Goal: Information Seeking & Learning: Check status

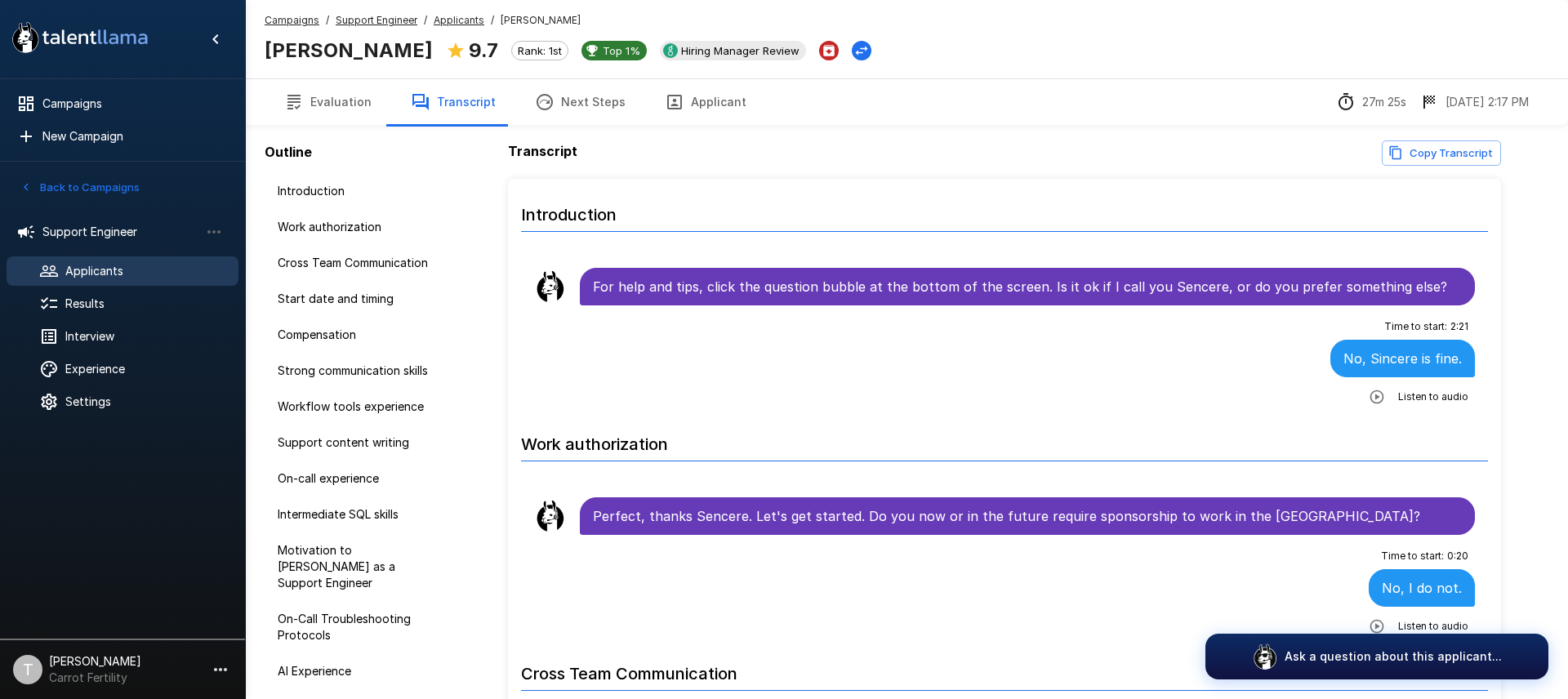
scroll to position [1392, 0]
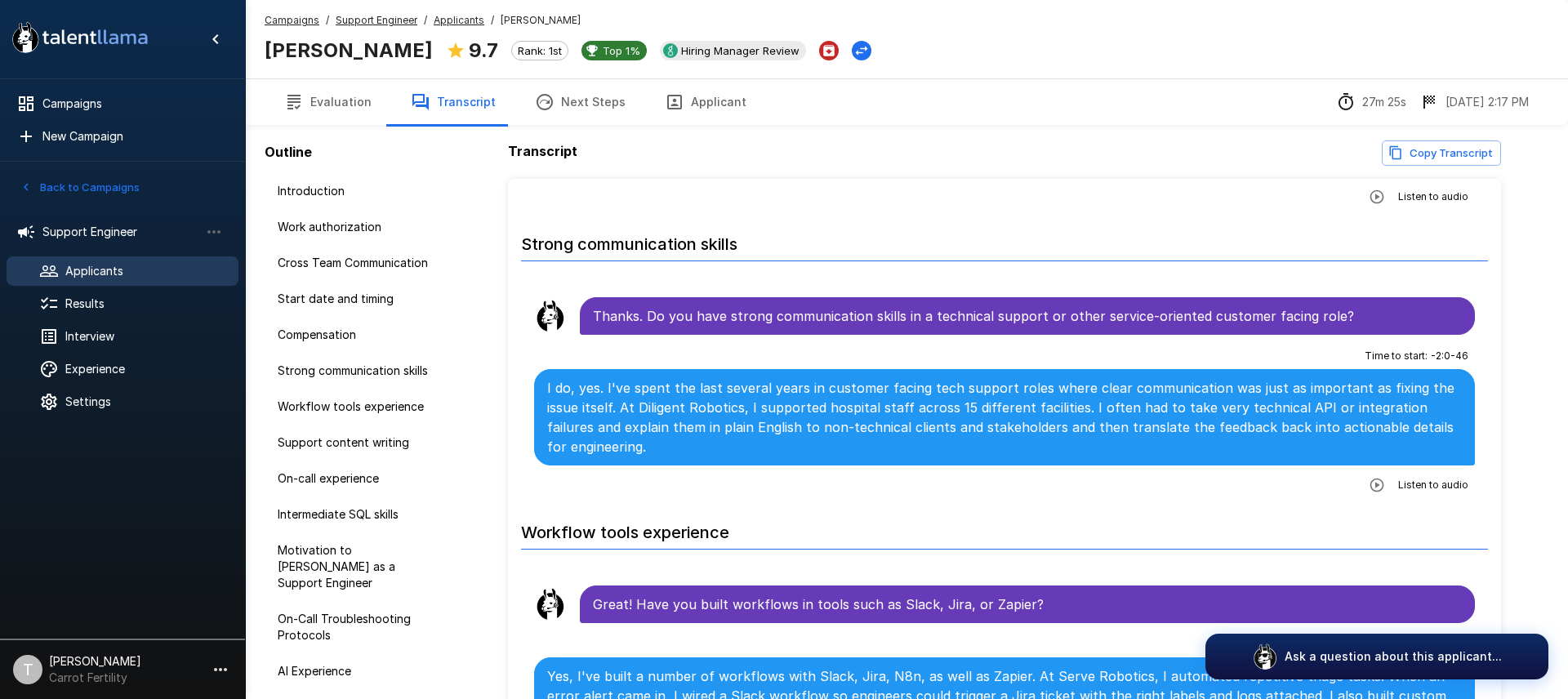
click at [451, 20] on u "Applicants" at bounding box center [459, 20] width 50 height 13
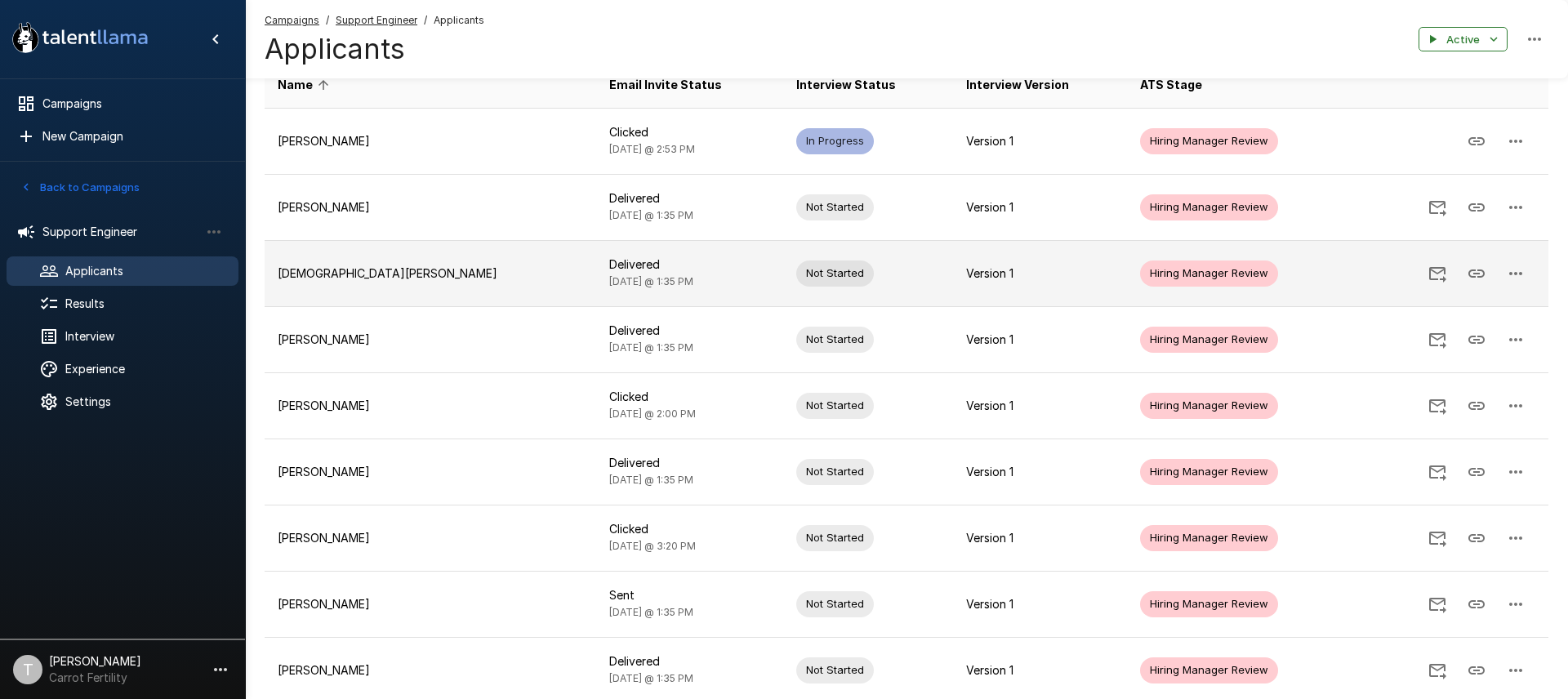
scroll to position [351, 0]
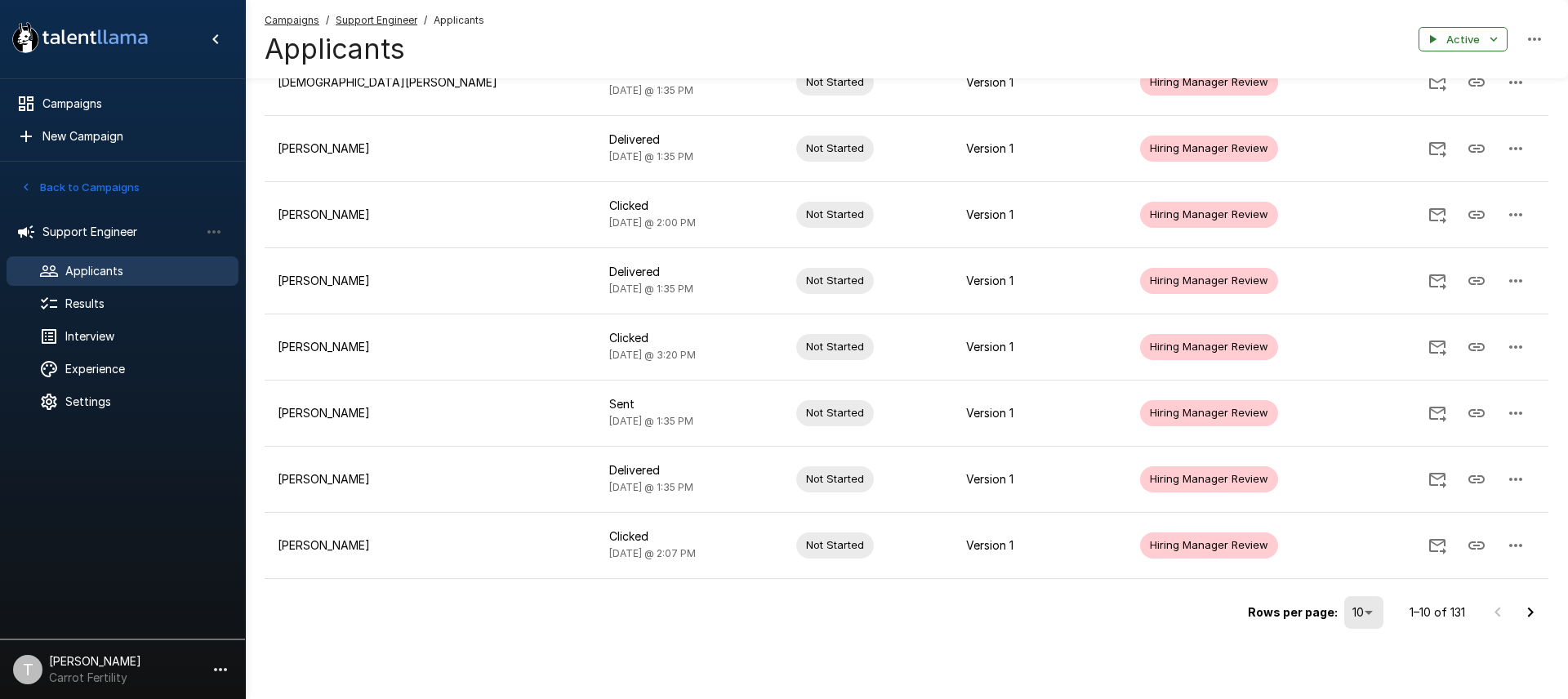
click at [1532, 614] on icon "Go to next page" at bounding box center [1529, 612] width 19 height 19
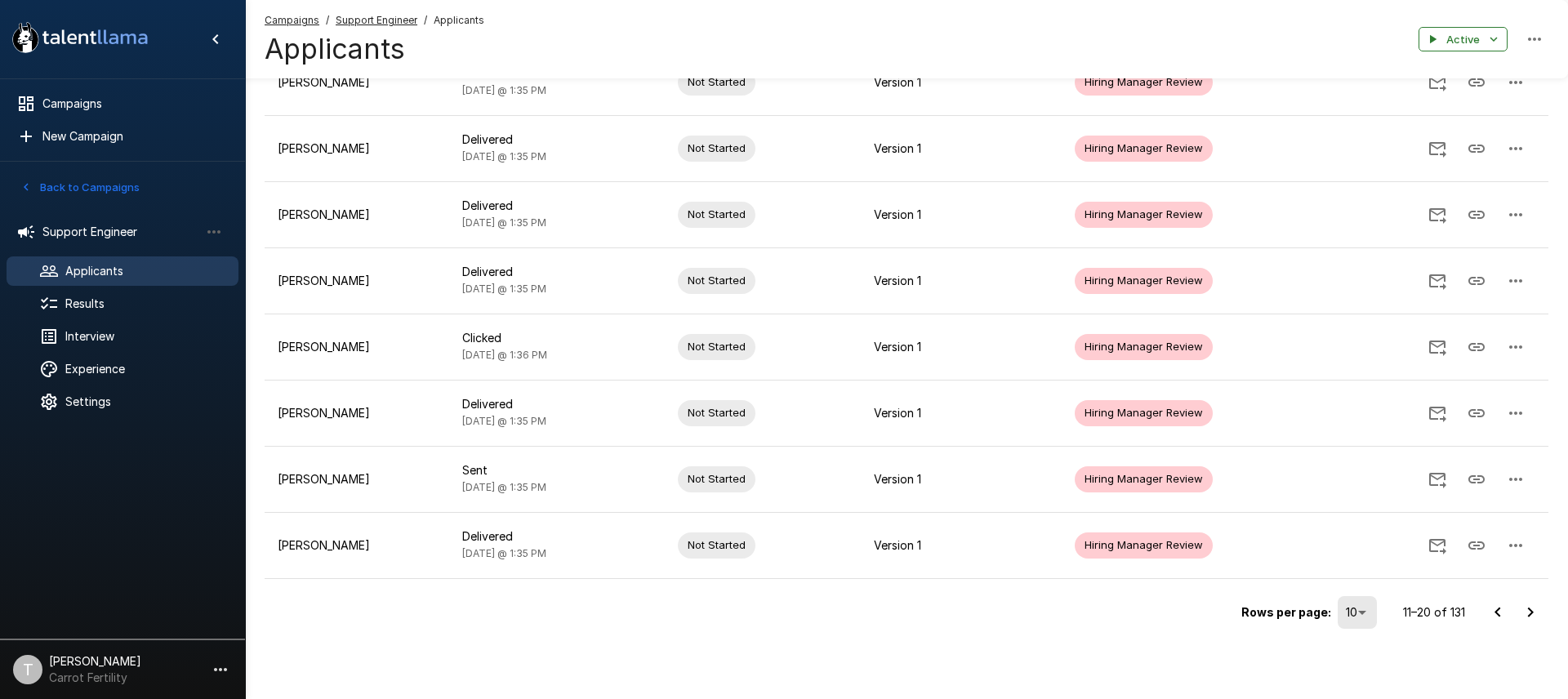
click at [1530, 610] on icon "Go to next page" at bounding box center [1530, 612] width 6 height 10
click at [1534, 614] on icon "Go to next page" at bounding box center [1529, 612] width 19 height 19
click at [1535, 615] on icon "Go to next page" at bounding box center [1529, 612] width 19 height 19
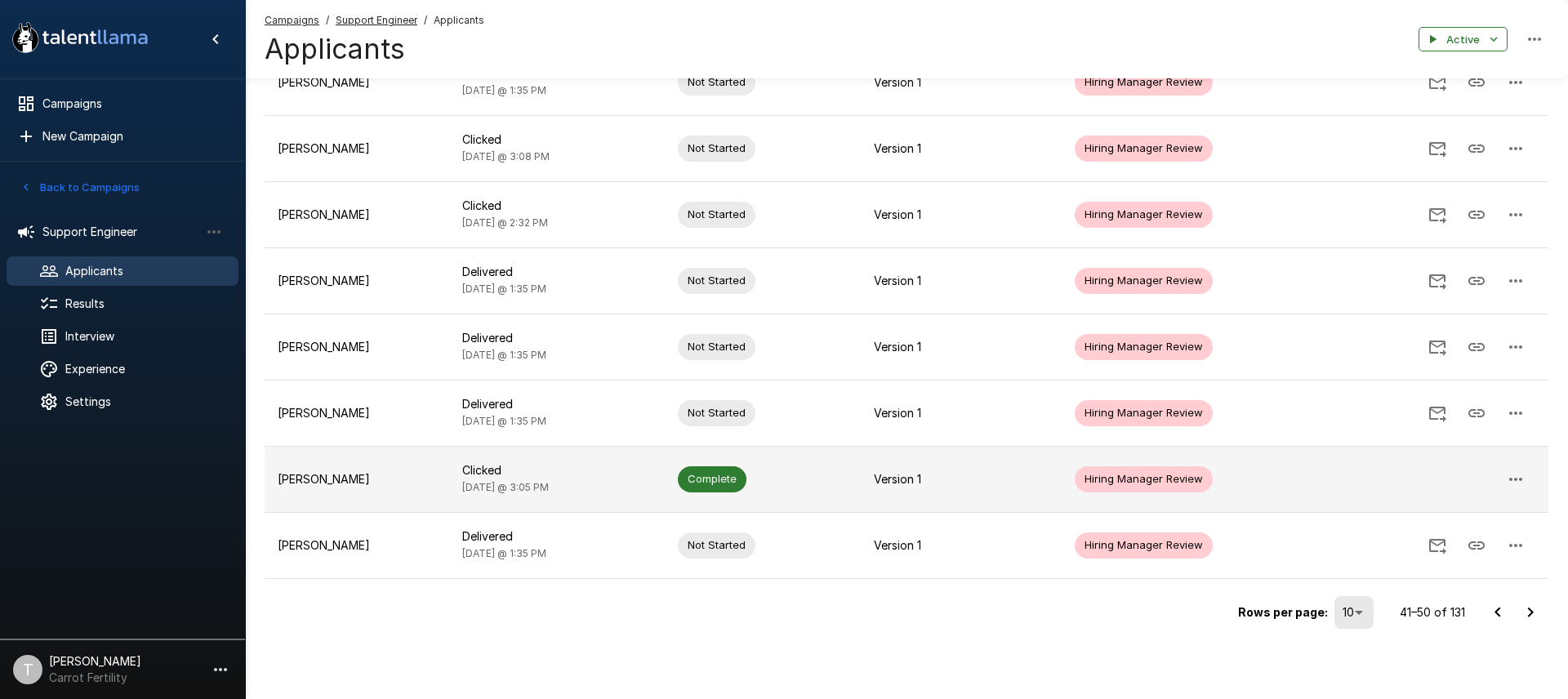
click at [375, 480] on p "[PERSON_NAME]" at bounding box center [356, 479] width 159 height 16
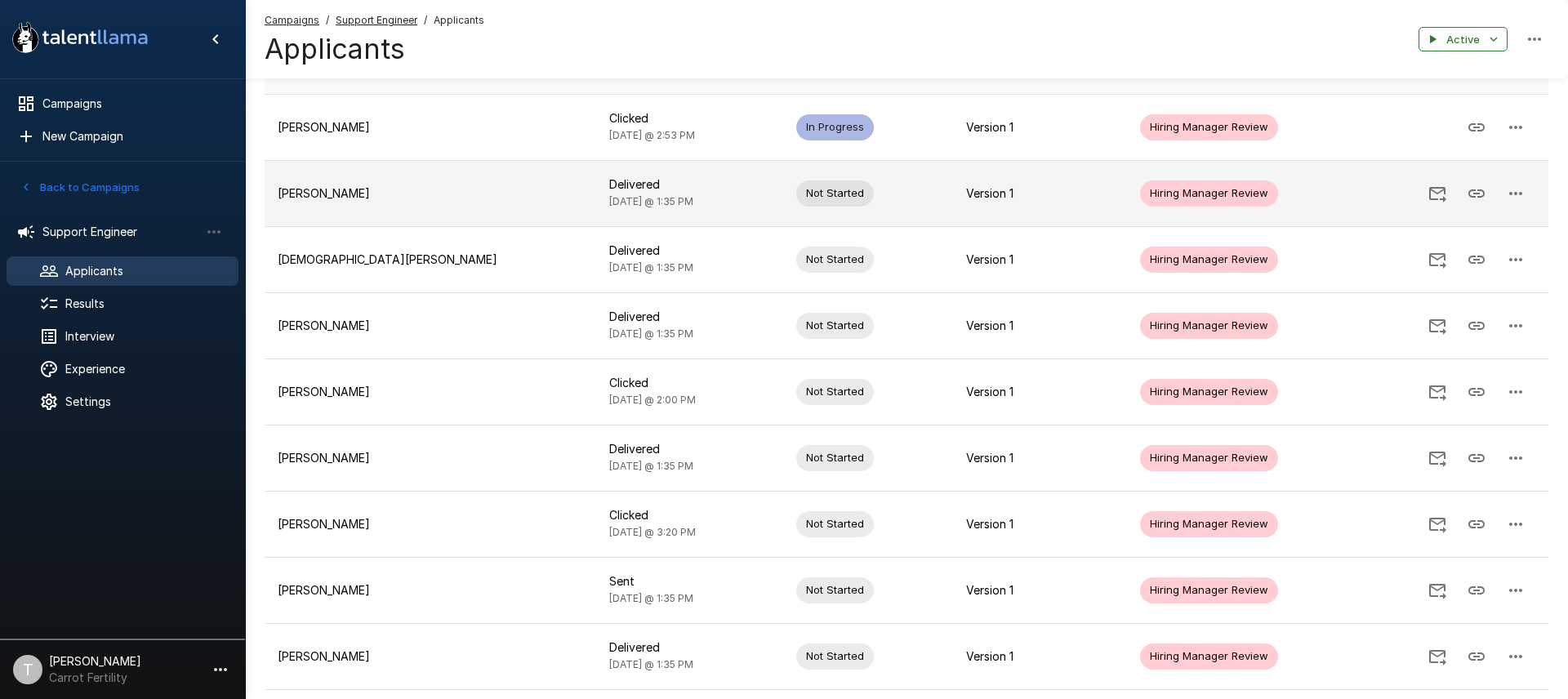
scroll to position [351, 0]
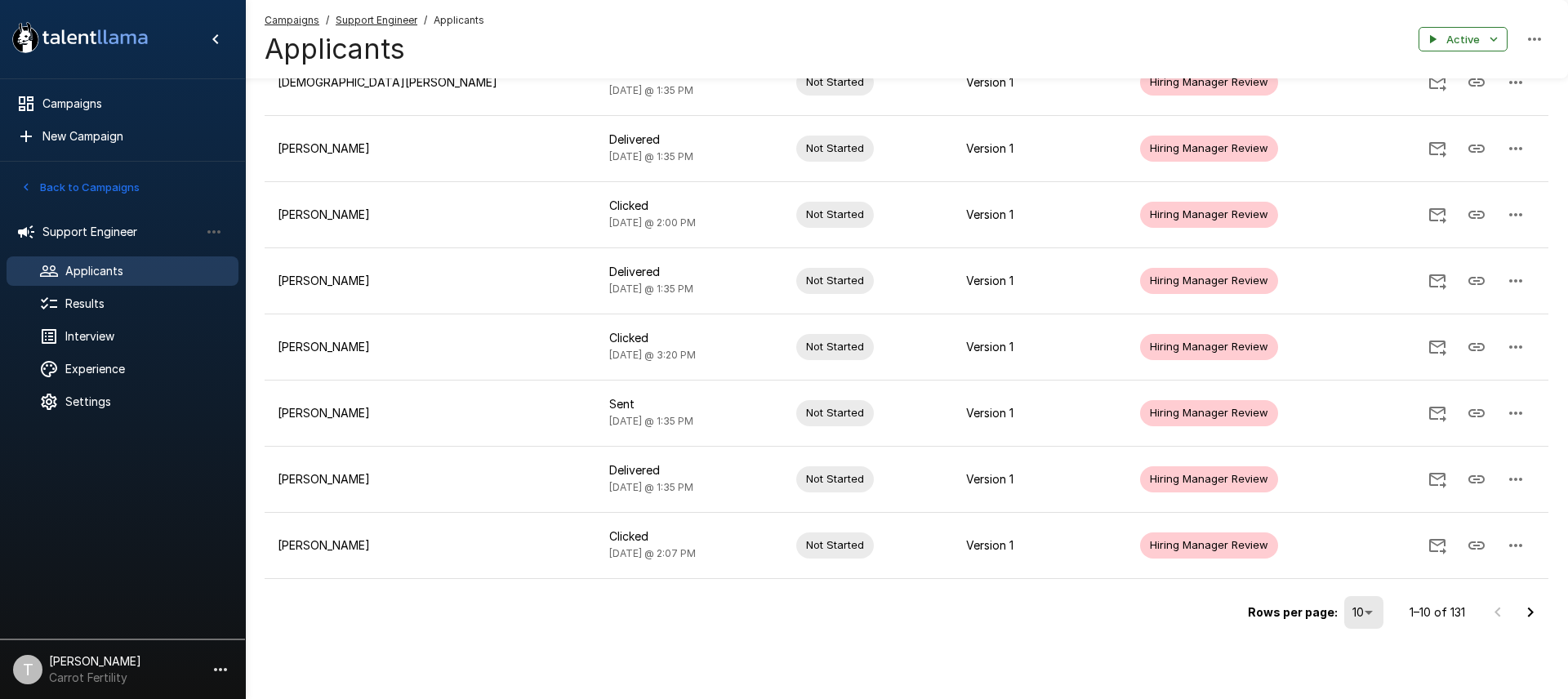
click at [1530, 616] on icon "Go to next page" at bounding box center [1529, 612] width 19 height 19
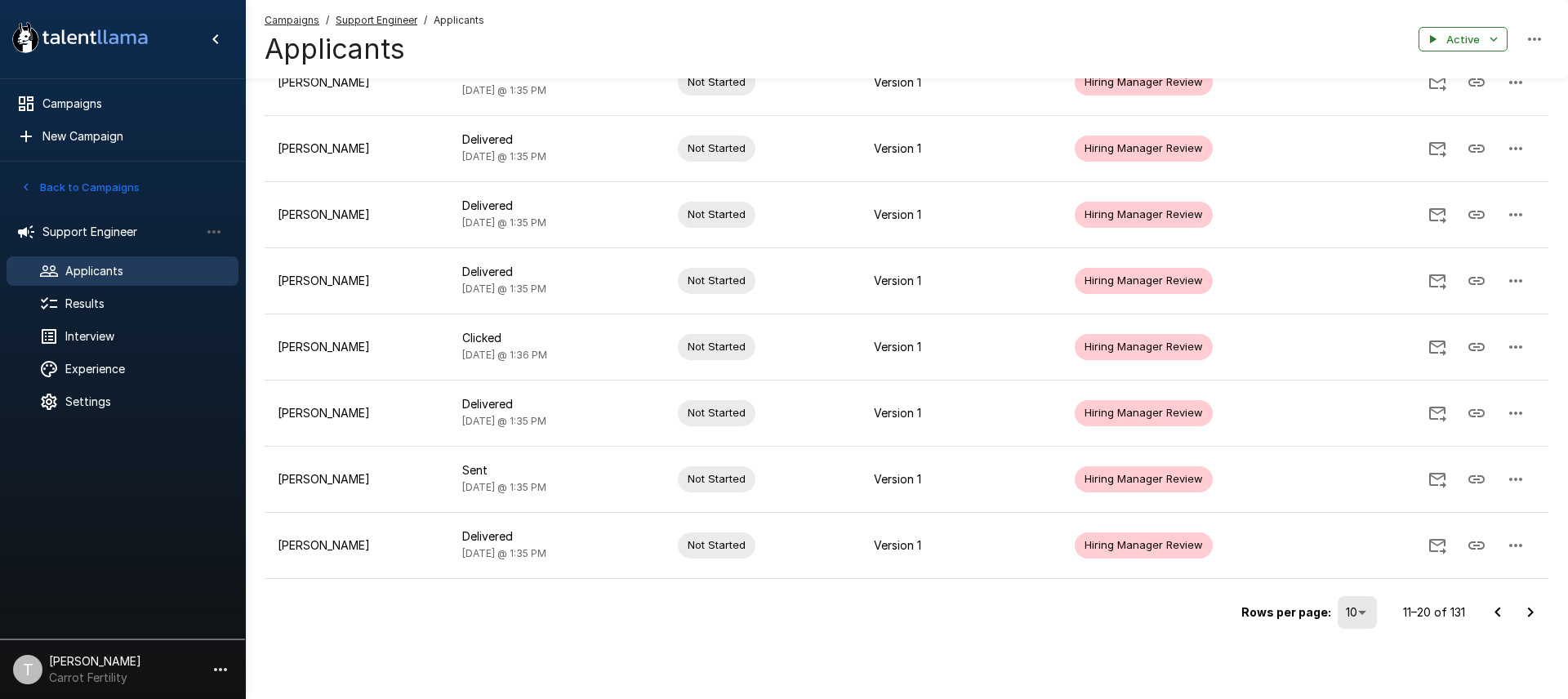
click at [1533, 618] on icon "Go to next page" at bounding box center [1529, 612] width 19 height 19
drag, startPoint x: 1534, startPoint y: 612, endPoint x: 1520, endPoint y: 609, distance: 14.3
click at [1534, 612] on icon "Go to next page" at bounding box center [1529, 612] width 19 height 19
click at [1530, 612] on icon "Go to next page" at bounding box center [1529, 612] width 19 height 19
click at [1531, 608] on icon "Go to next page" at bounding box center [1529, 612] width 19 height 19
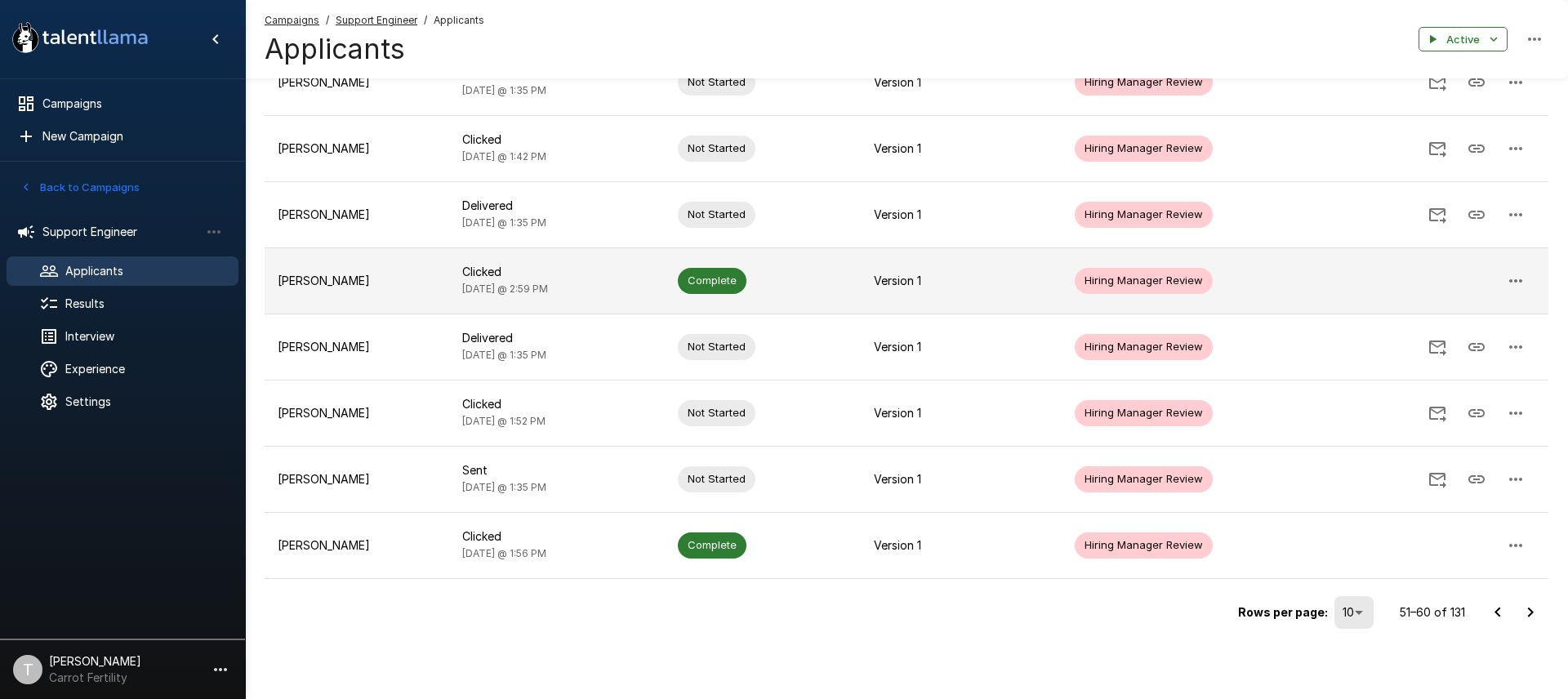
click at [801, 277] on td "Complete" at bounding box center [762, 280] width 196 height 66
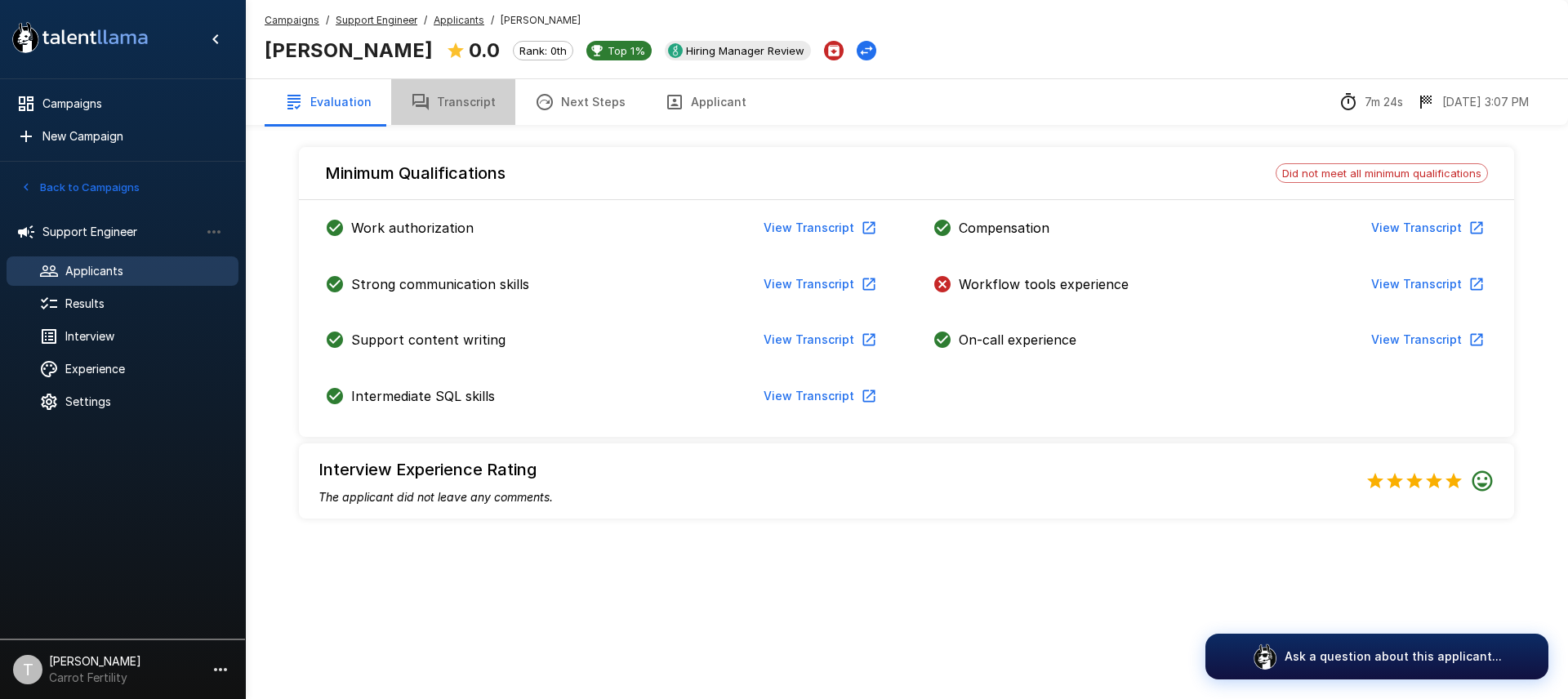
click at [451, 105] on button "Transcript" at bounding box center [453, 102] width 124 height 45
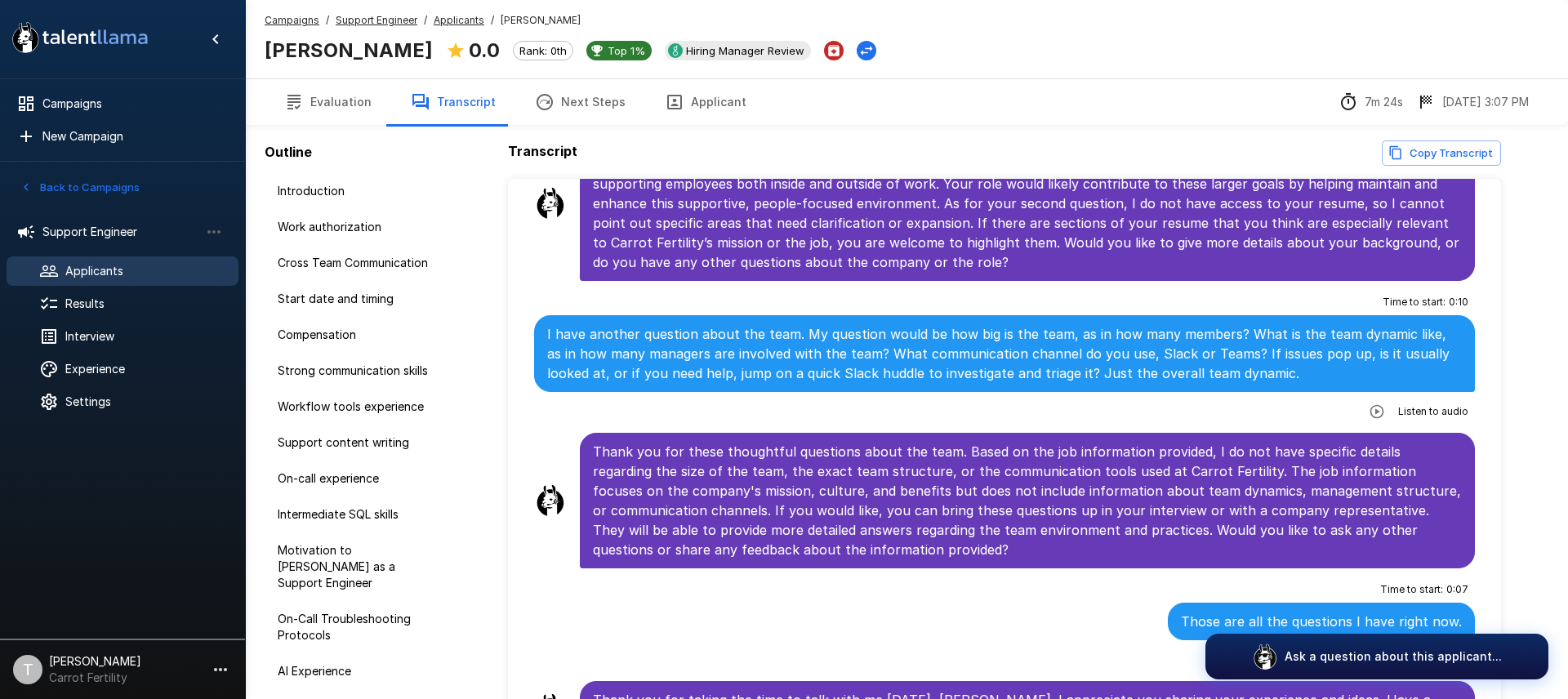
scroll to position [88, 0]
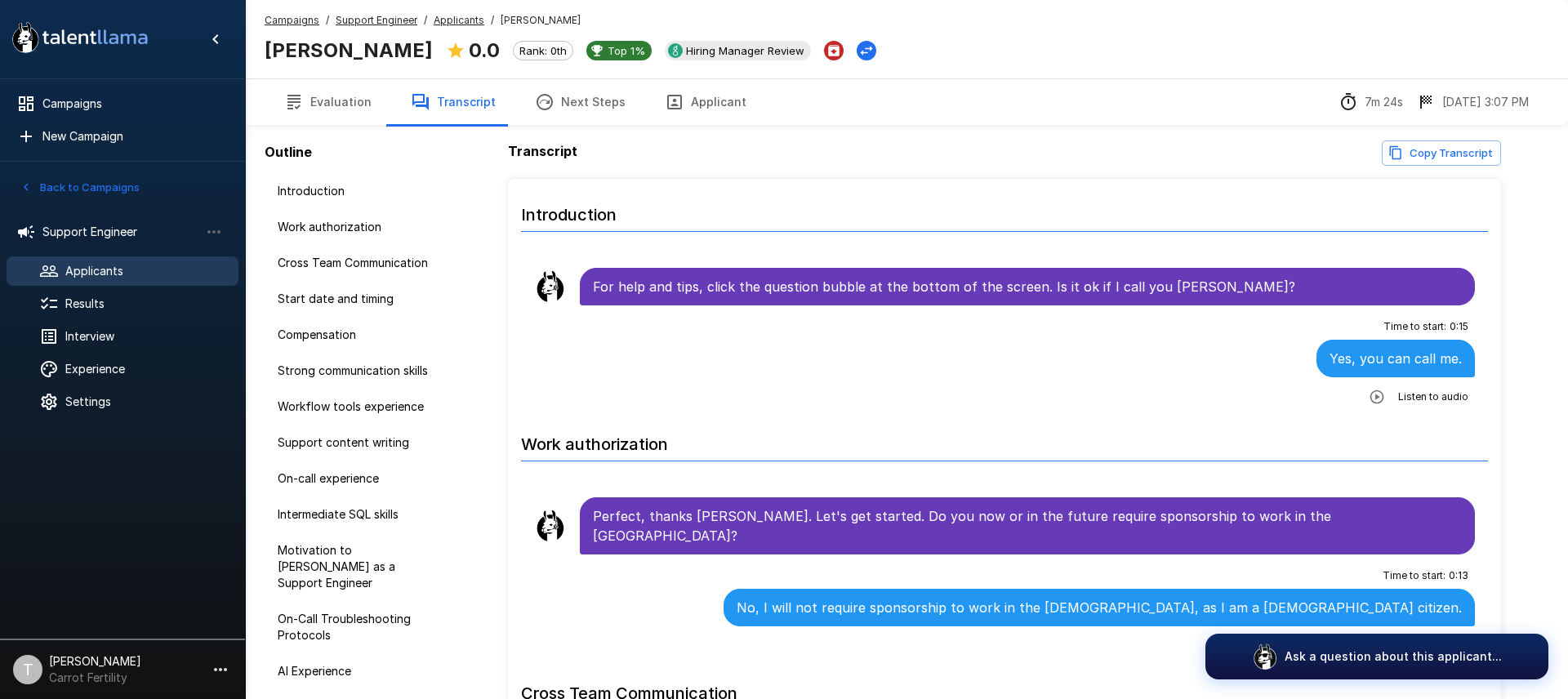
click at [354, 101] on button "Evaluation" at bounding box center [328, 102] width 127 height 45
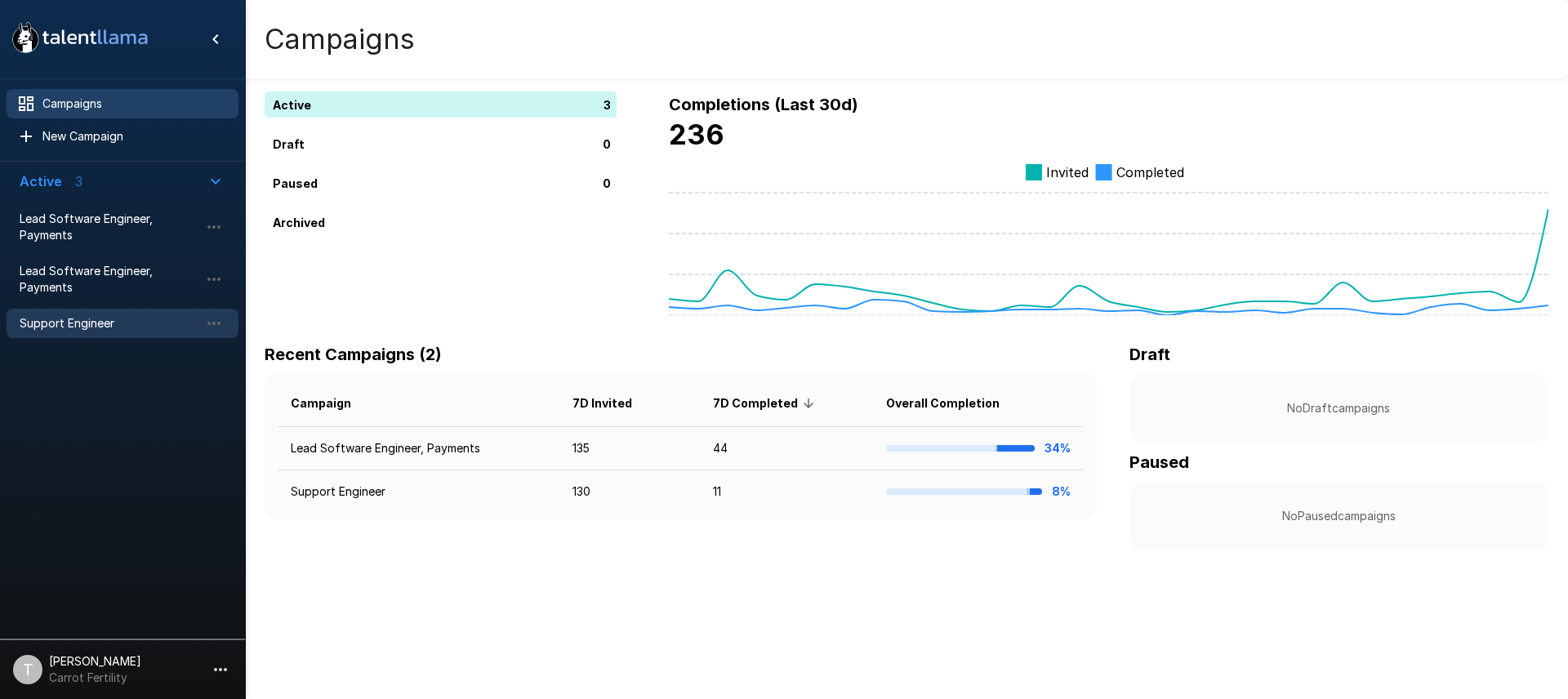
click at [94, 323] on span "Support Engineer" at bounding box center [109, 323] width 180 height 16
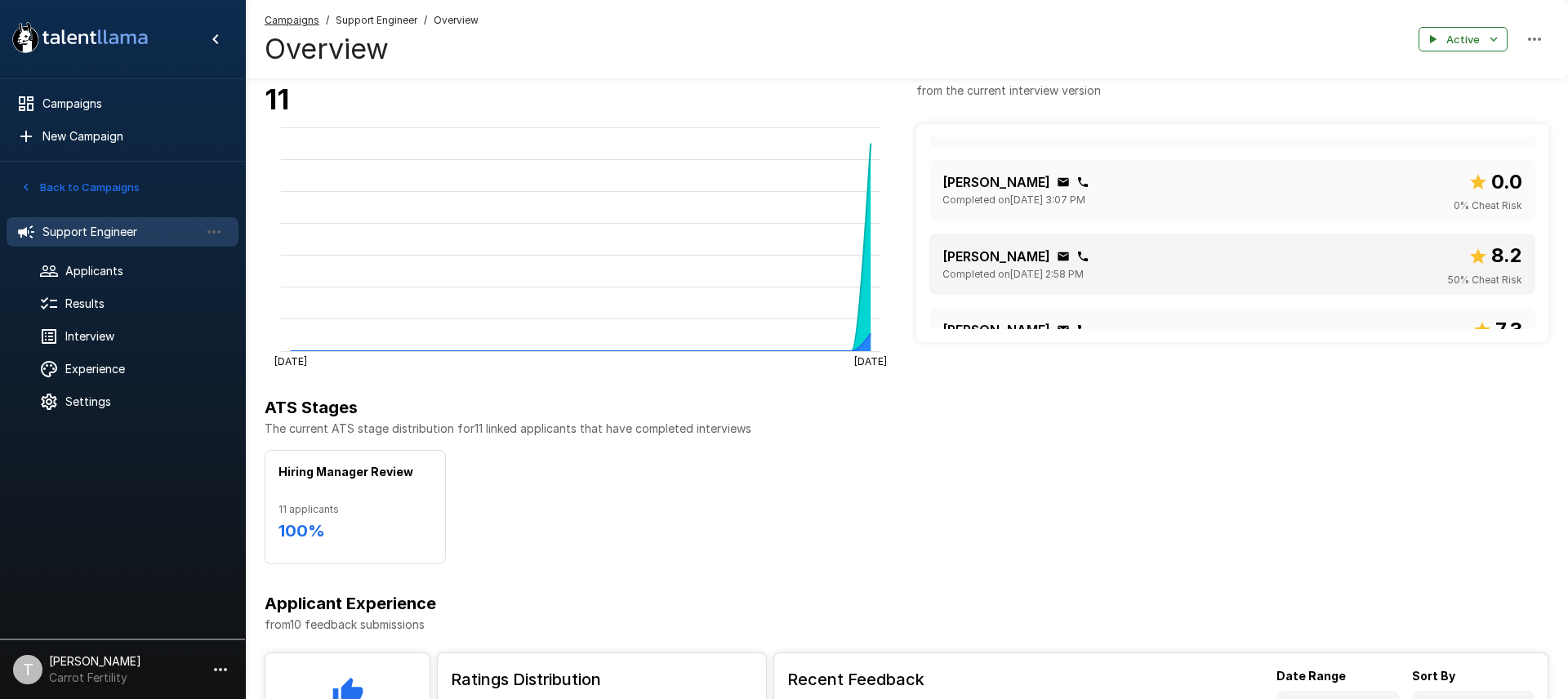
scroll to position [52, 0]
click at [1176, 263] on div "[PERSON_NAME] Completed on [DATE] 2:58 PM 8.2 50 % Cheat Risk" at bounding box center [1232, 262] width 580 height 47
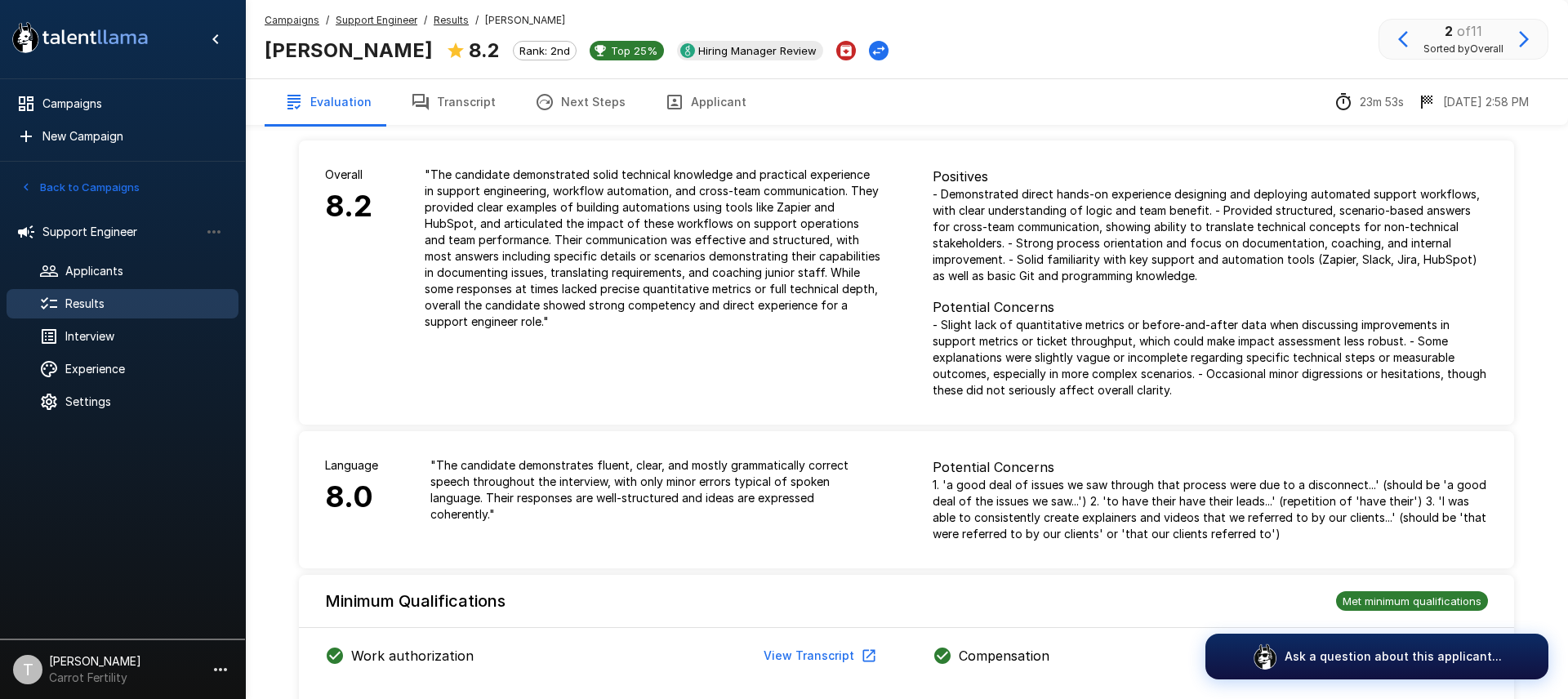
click at [449, 20] on u "Results" at bounding box center [451, 20] width 35 height 13
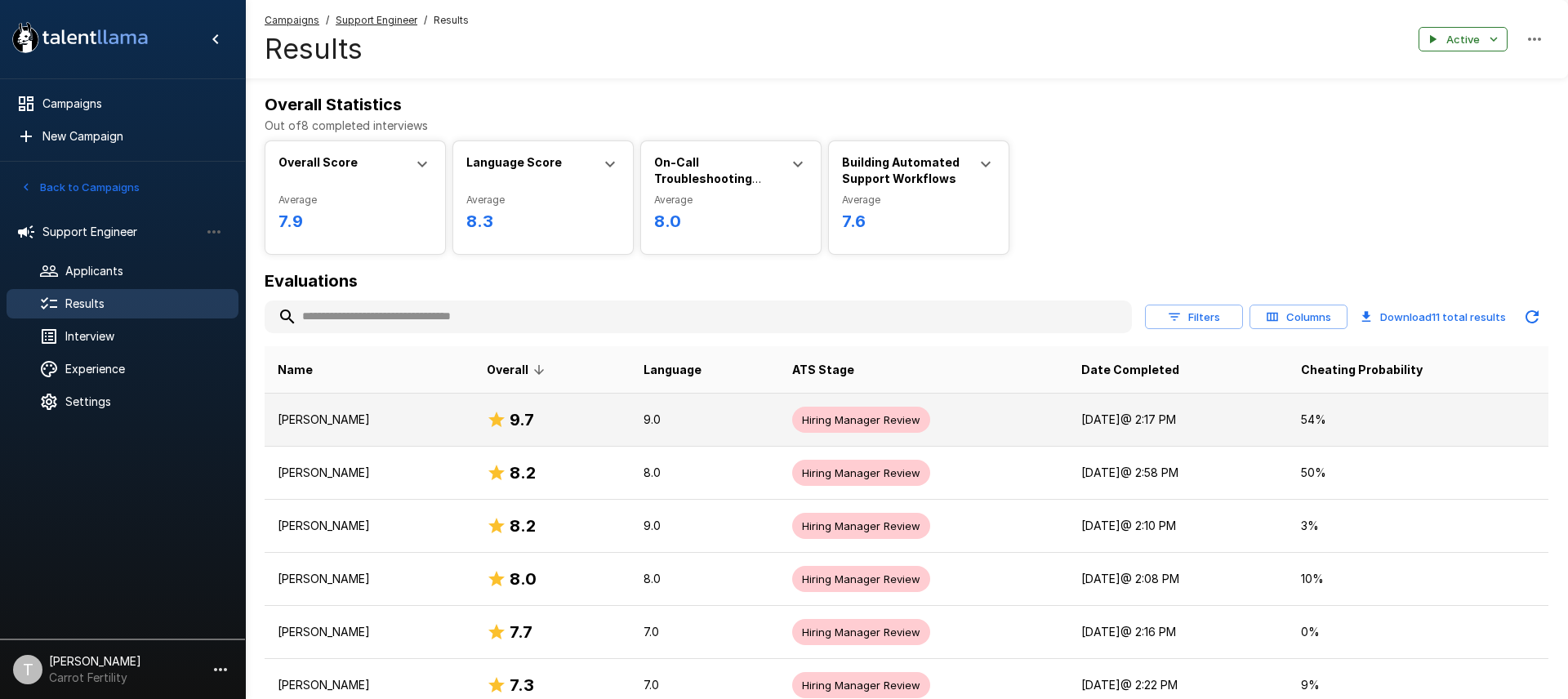
click at [332, 422] on p "[PERSON_NAME]" at bounding box center [369, 419] width 183 height 16
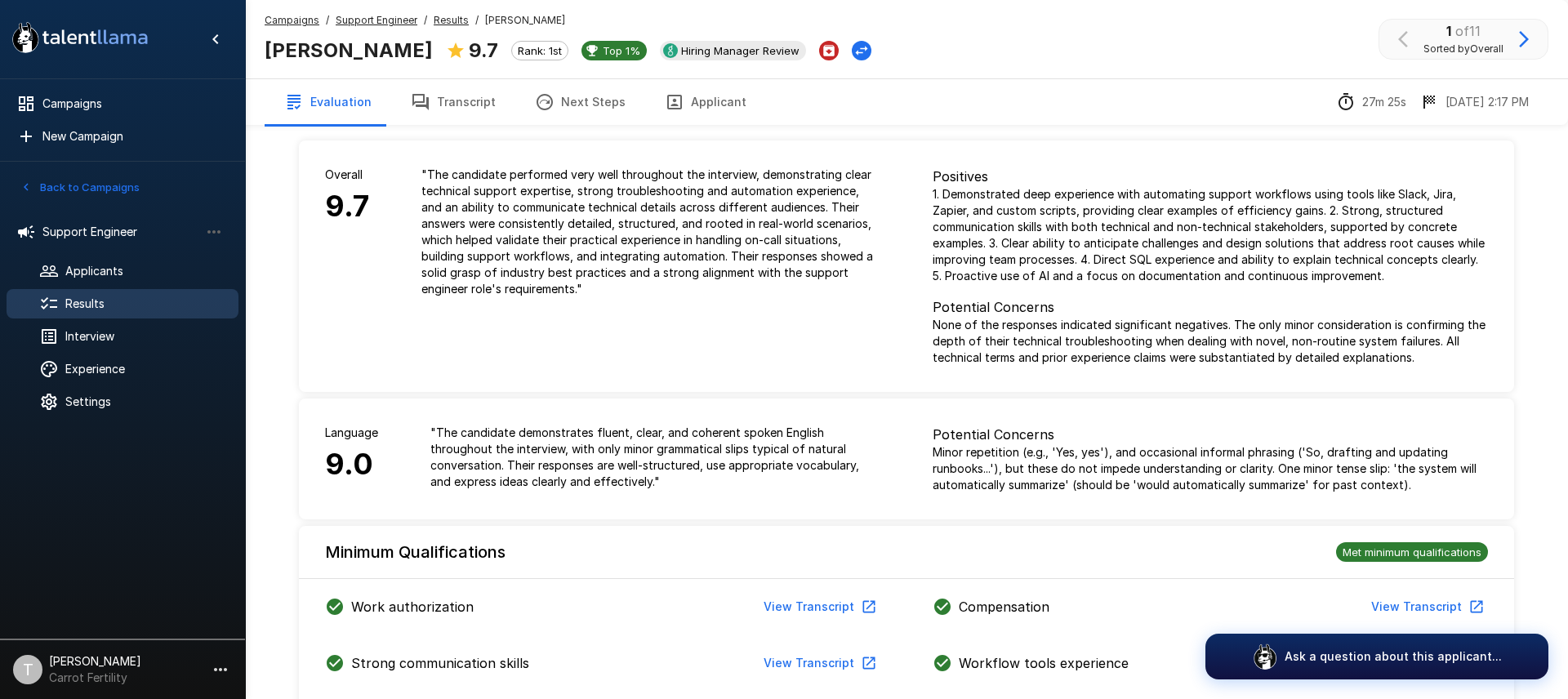
click at [579, 250] on p "" The candidate performed very well throughout the interview, demonstrating cle…" at bounding box center [650, 231] width 459 height 130
click at [455, 102] on button "Transcript" at bounding box center [453, 102] width 124 height 45
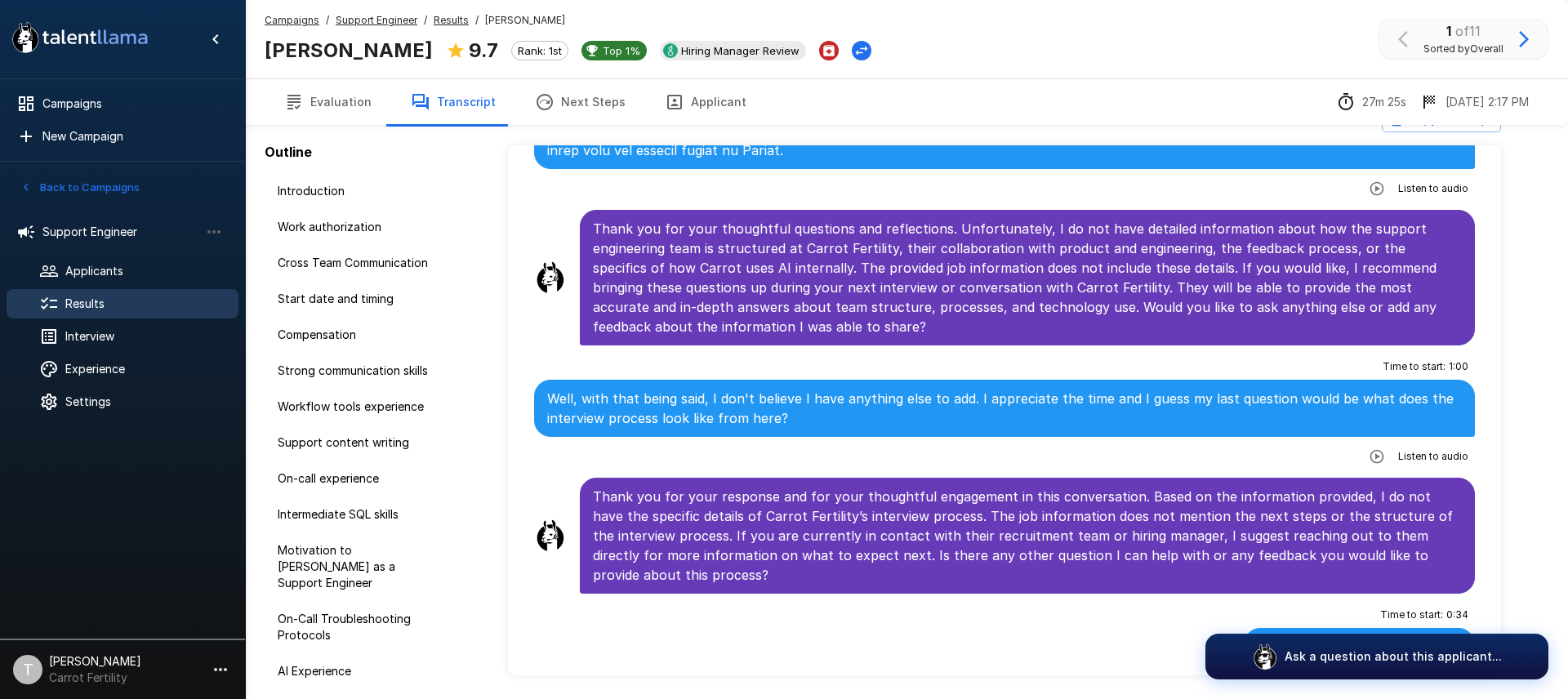
scroll to position [88, 0]
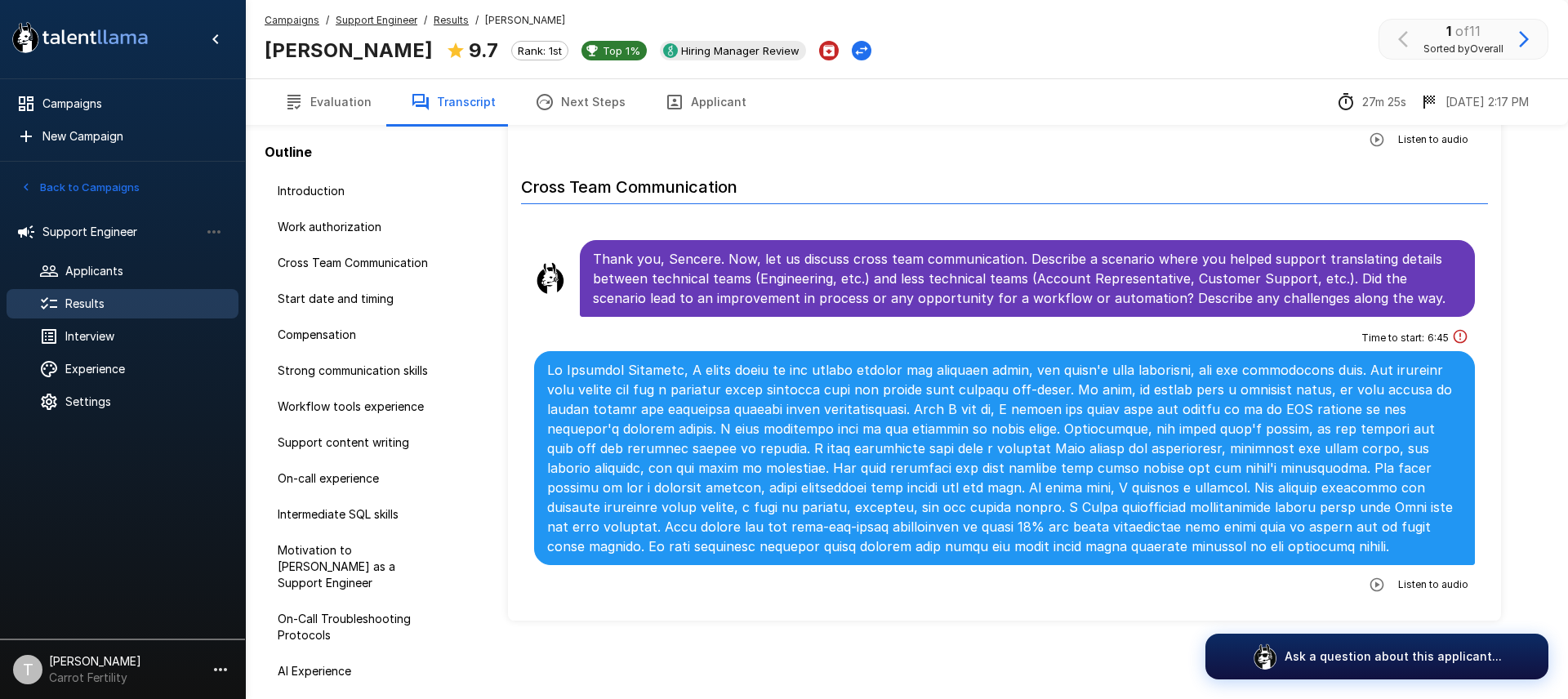
scroll to position [395, 0]
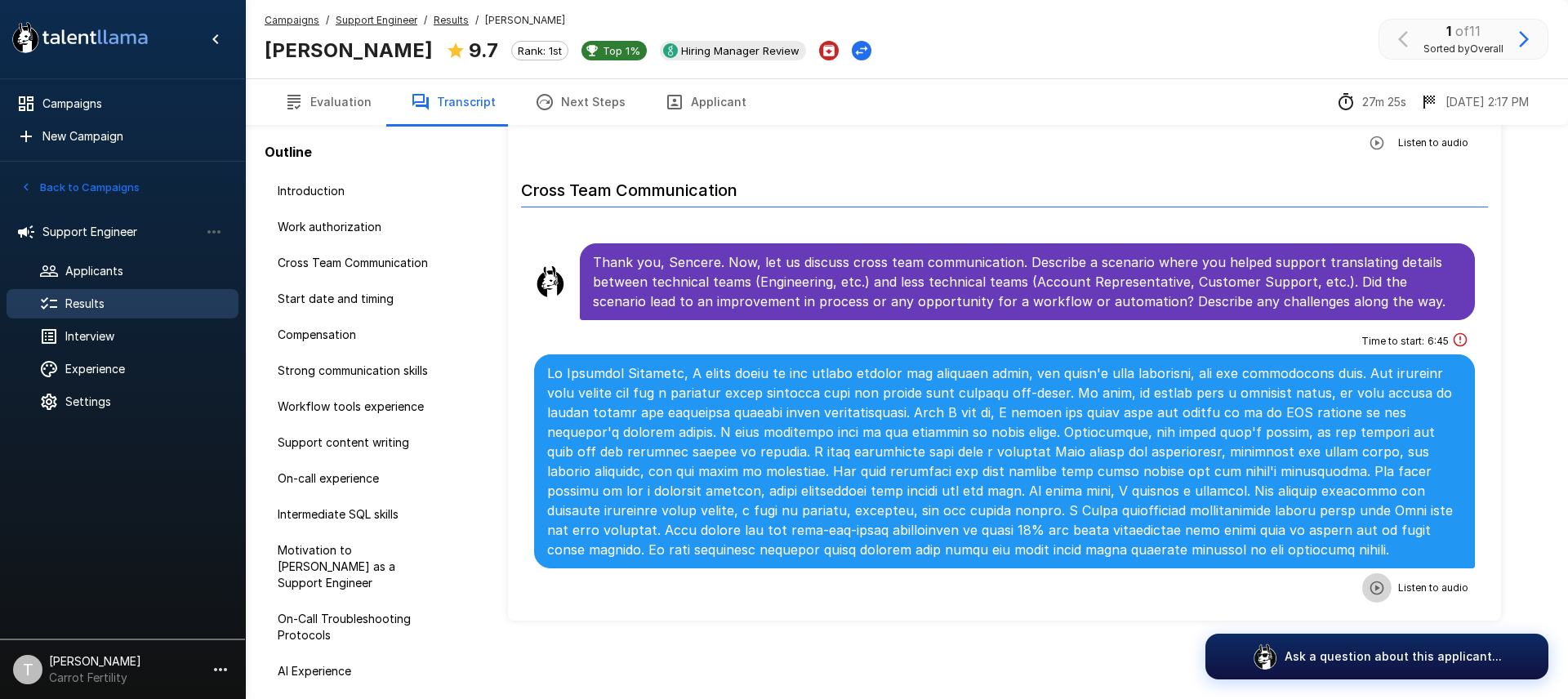
click at [1378, 586] on icon "button" at bounding box center [1376, 587] width 16 height 16
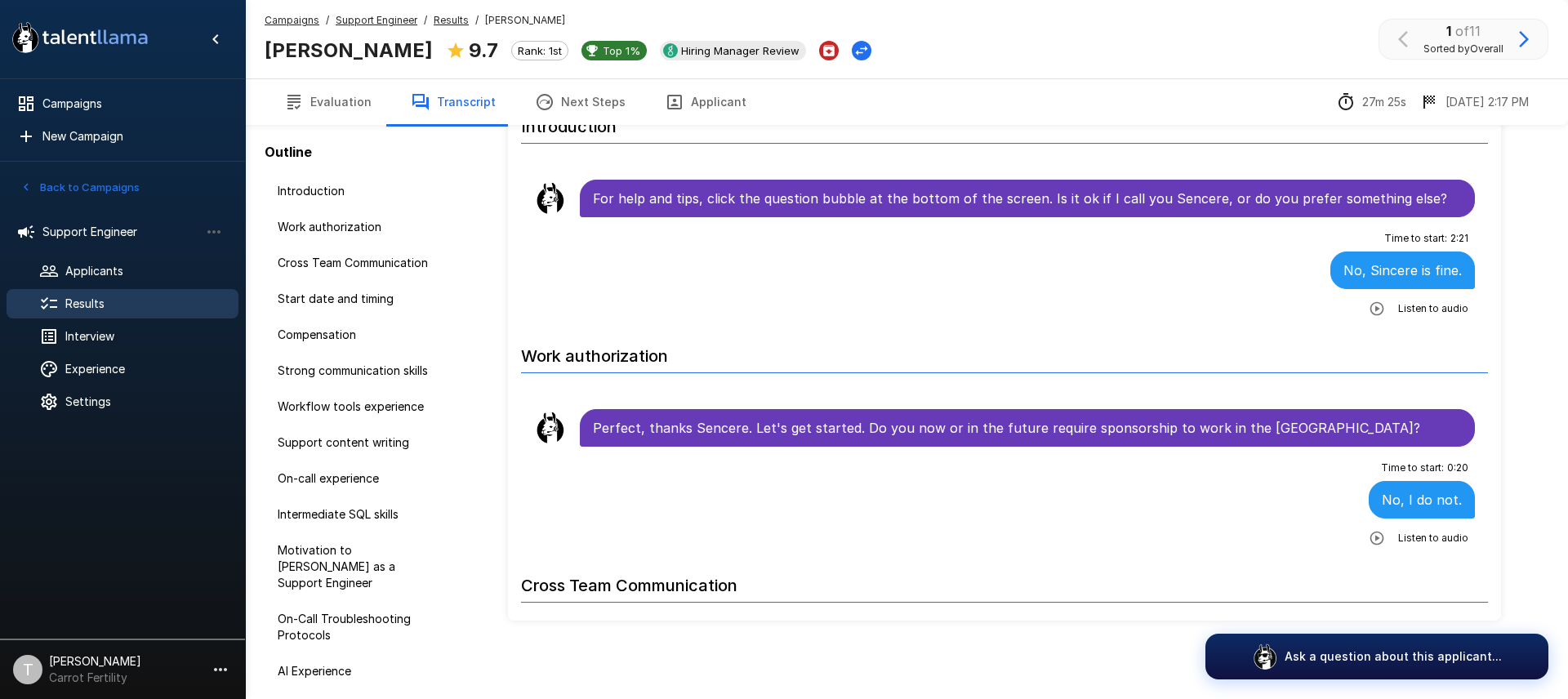
scroll to position [0, 0]
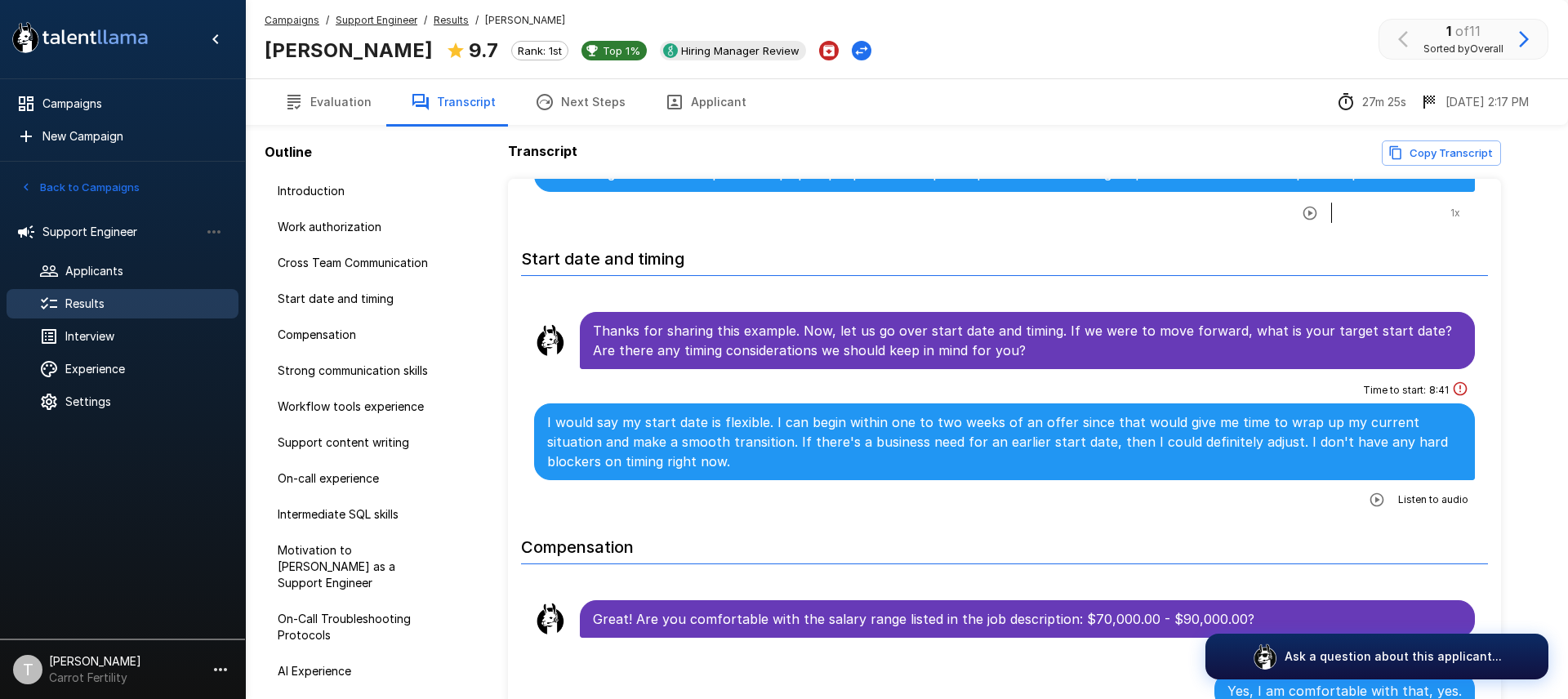
scroll to position [873, 0]
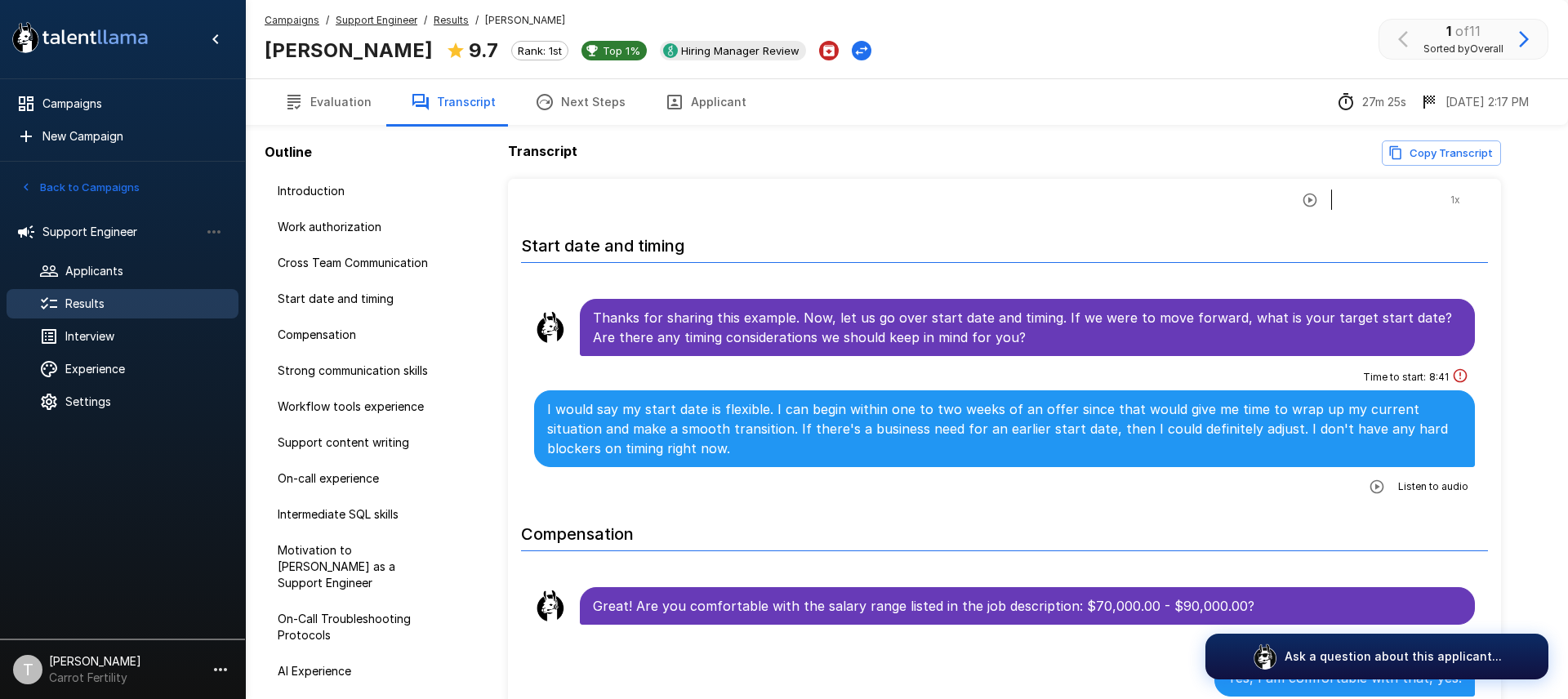
click at [1378, 489] on icon "button" at bounding box center [1376, 486] width 16 height 16
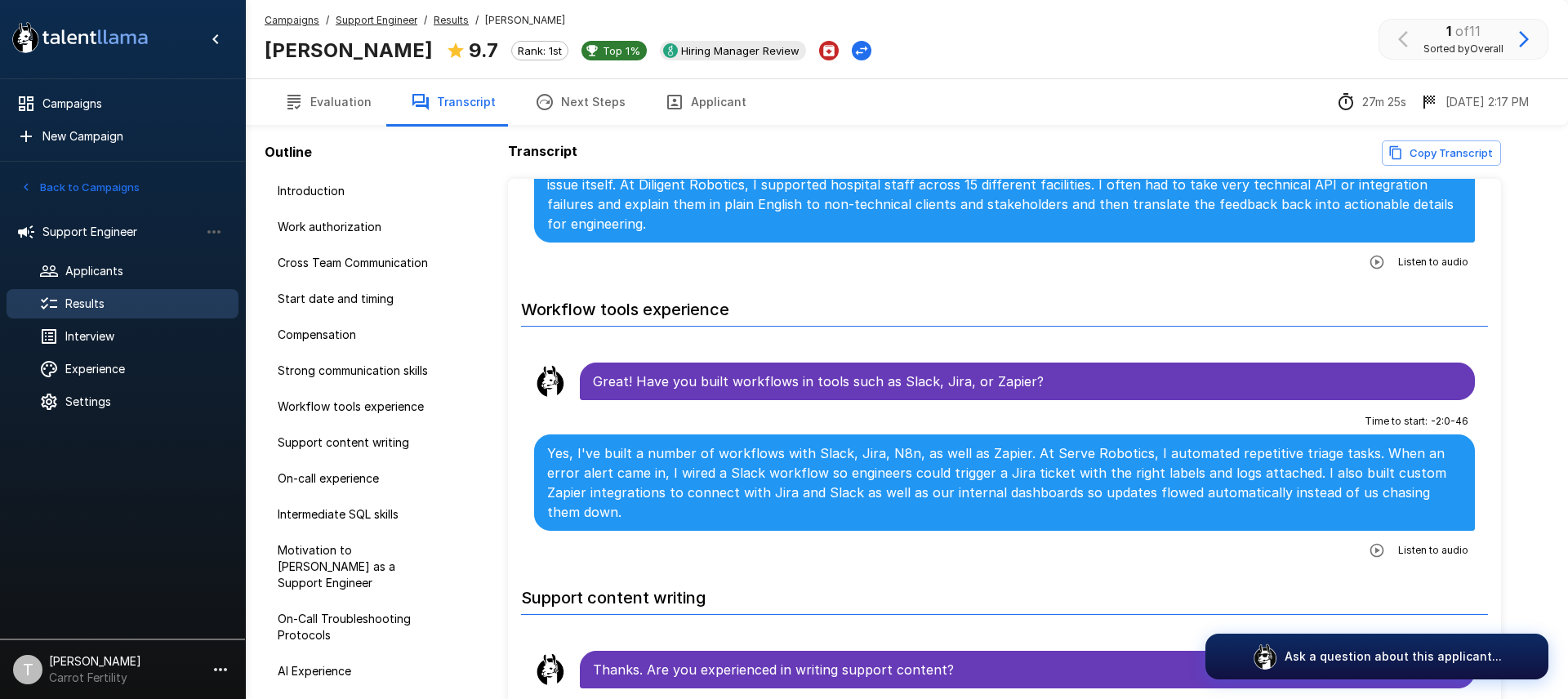
scroll to position [1653, 0]
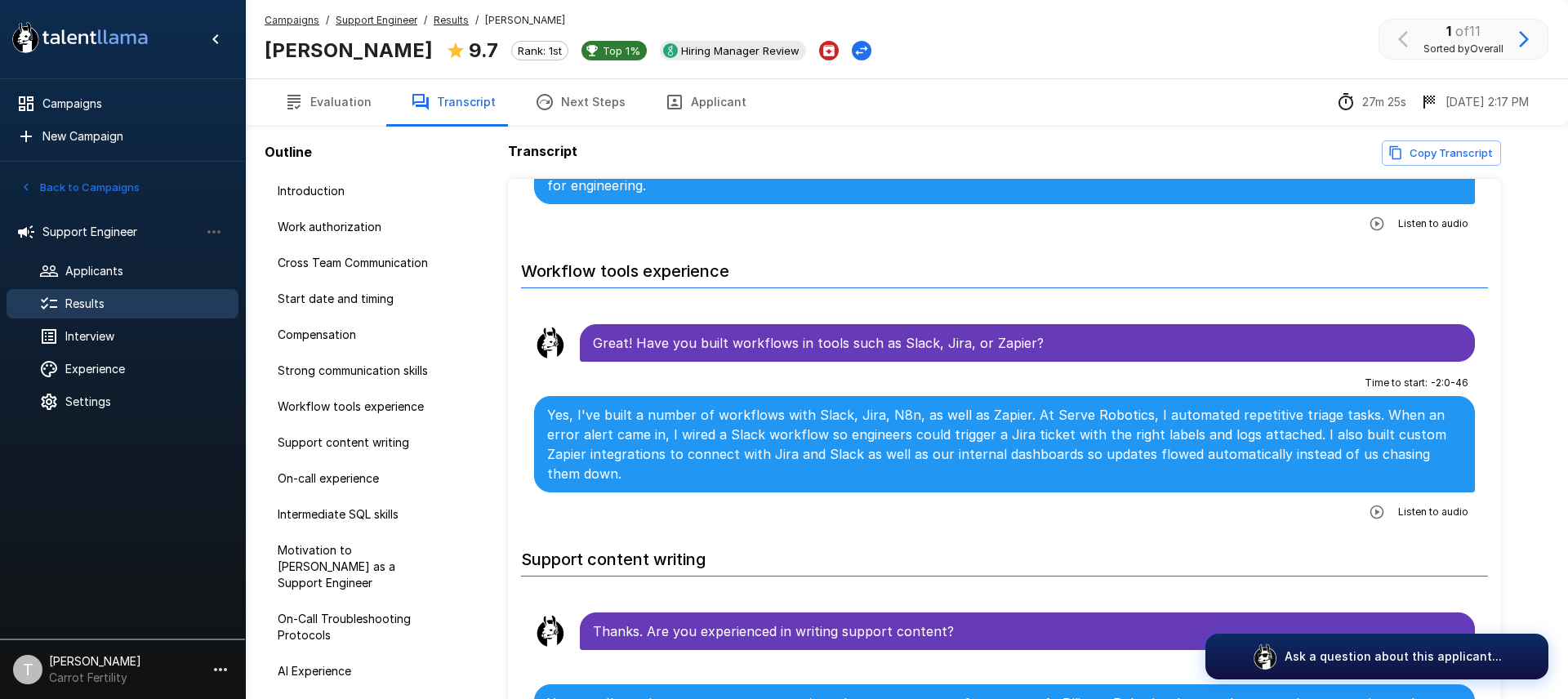
click at [1381, 504] on icon "button" at bounding box center [1376, 512] width 16 height 16
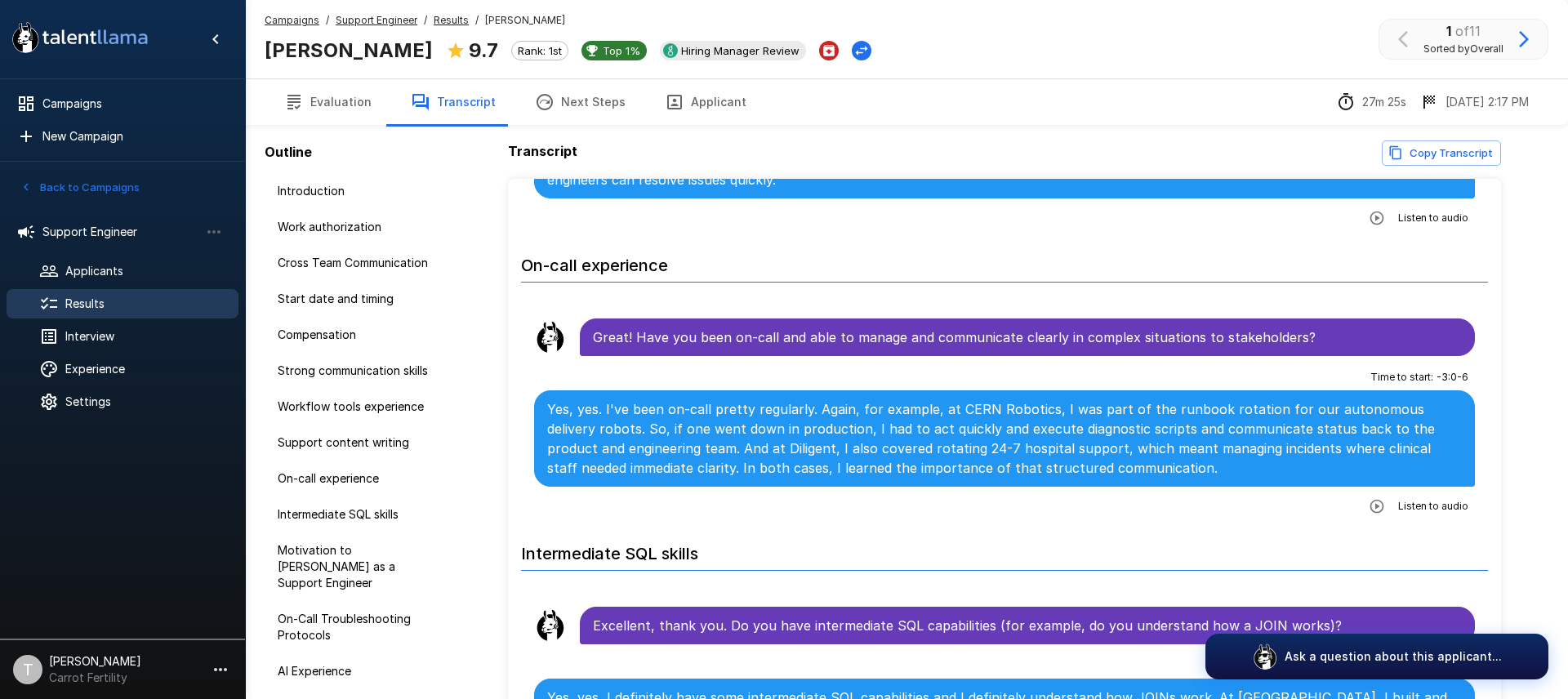
scroll to position [2236, 0]
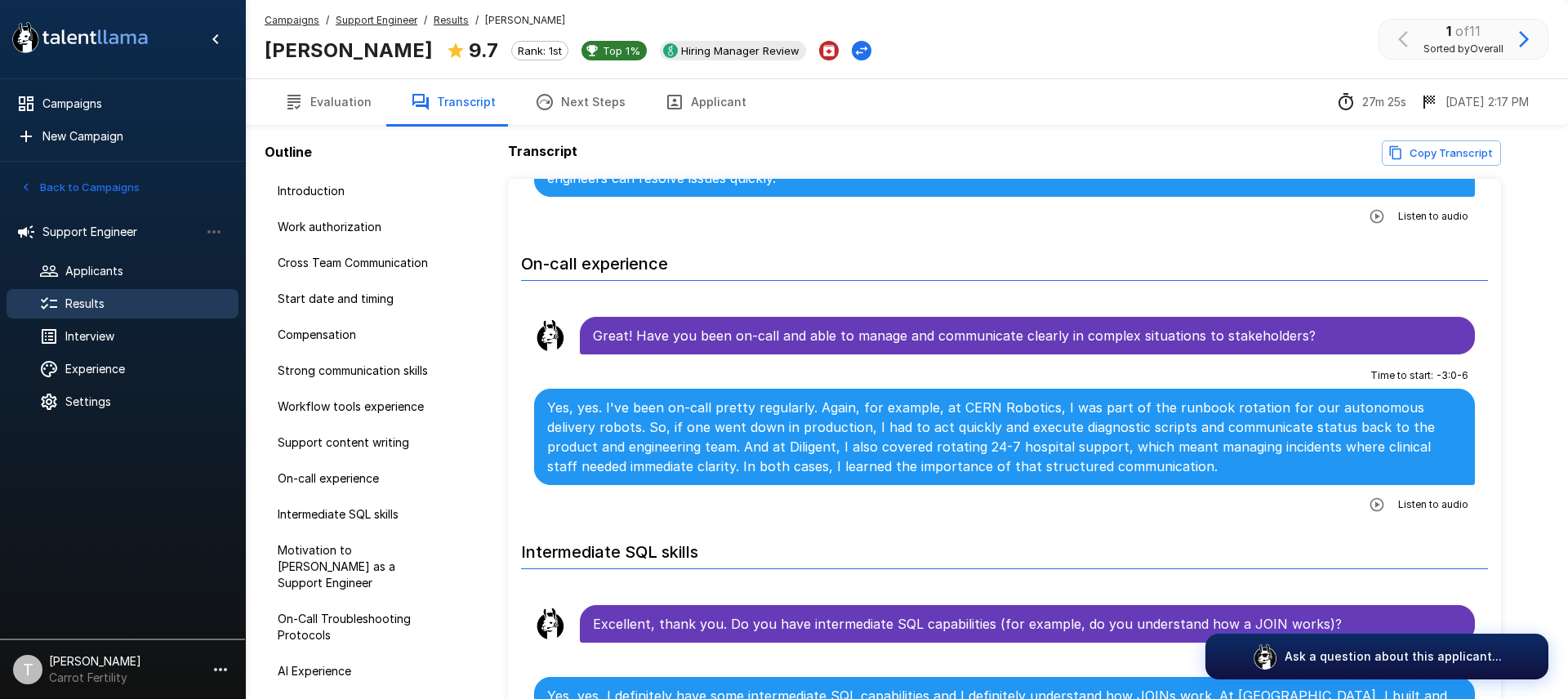
click at [1385, 497] on icon "button" at bounding box center [1376, 504] width 16 height 16
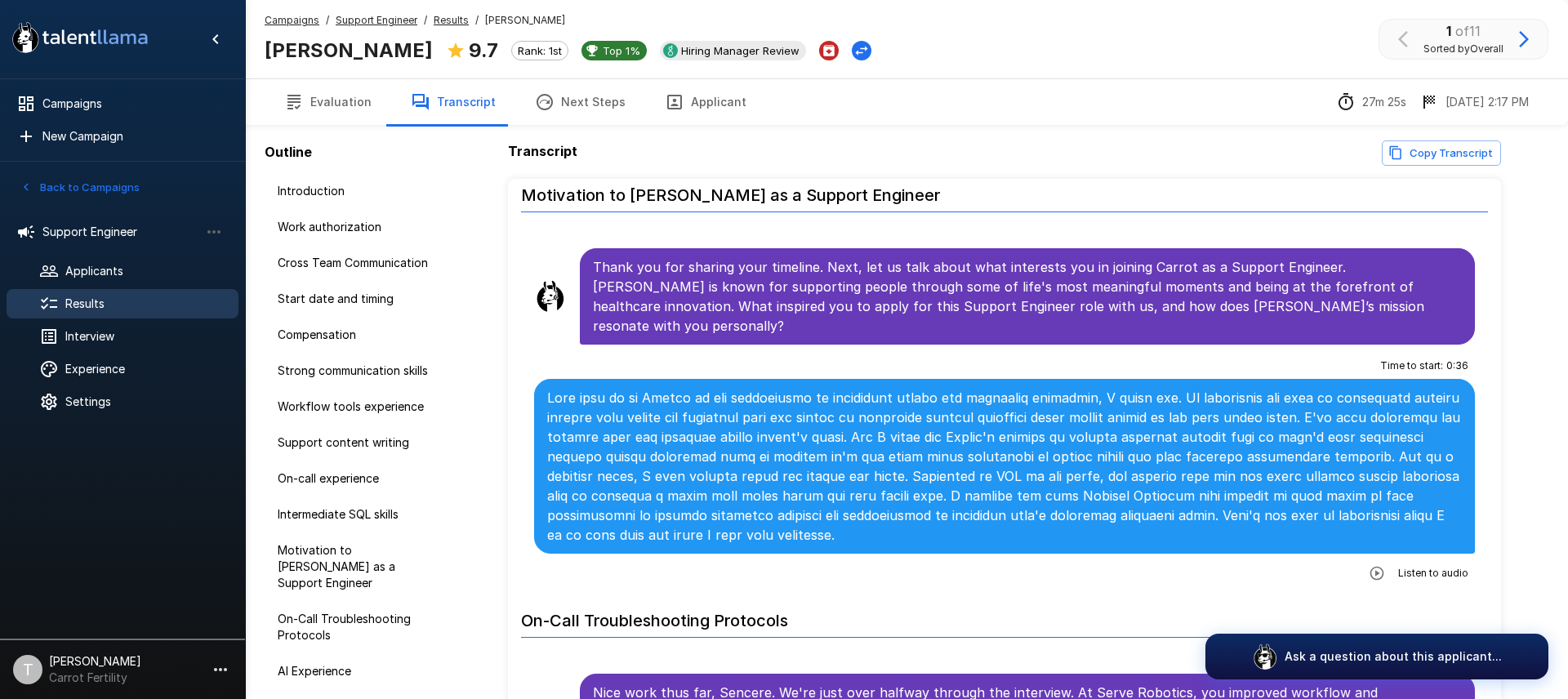
scroll to position [2903, 0]
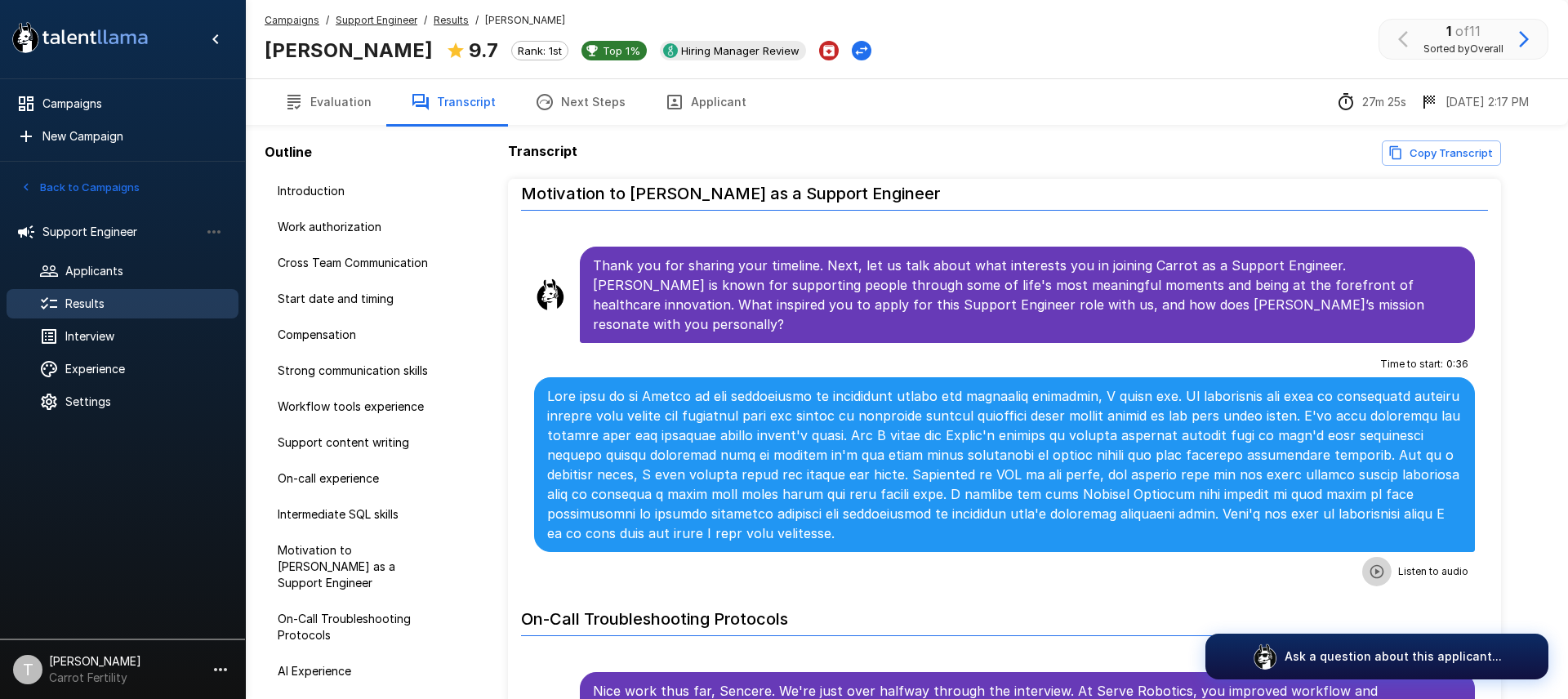
click at [1379, 563] on icon "button" at bounding box center [1376, 570] width 16 height 16
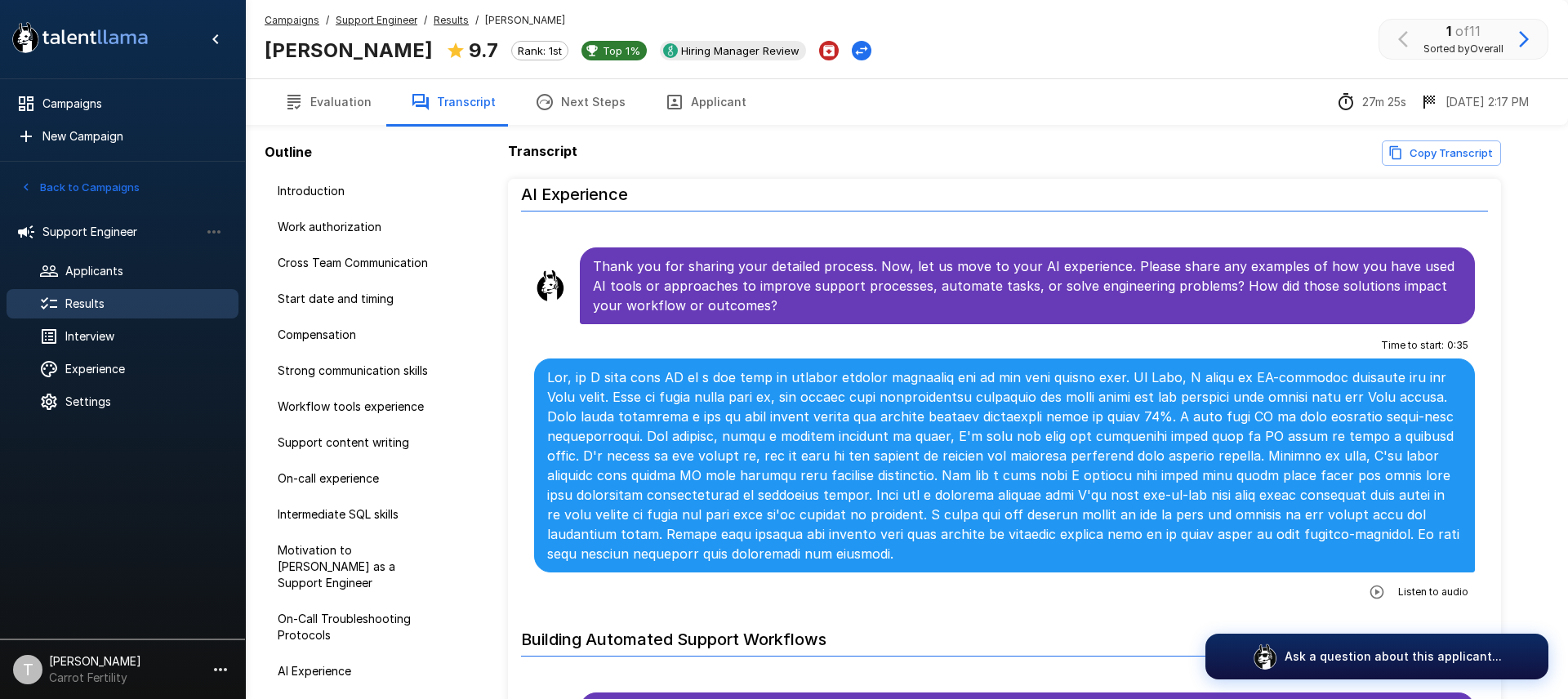
scroll to position [3813, 0]
click at [1378, 584] on icon "button" at bounding box center [1376, 591] width 14 height 14
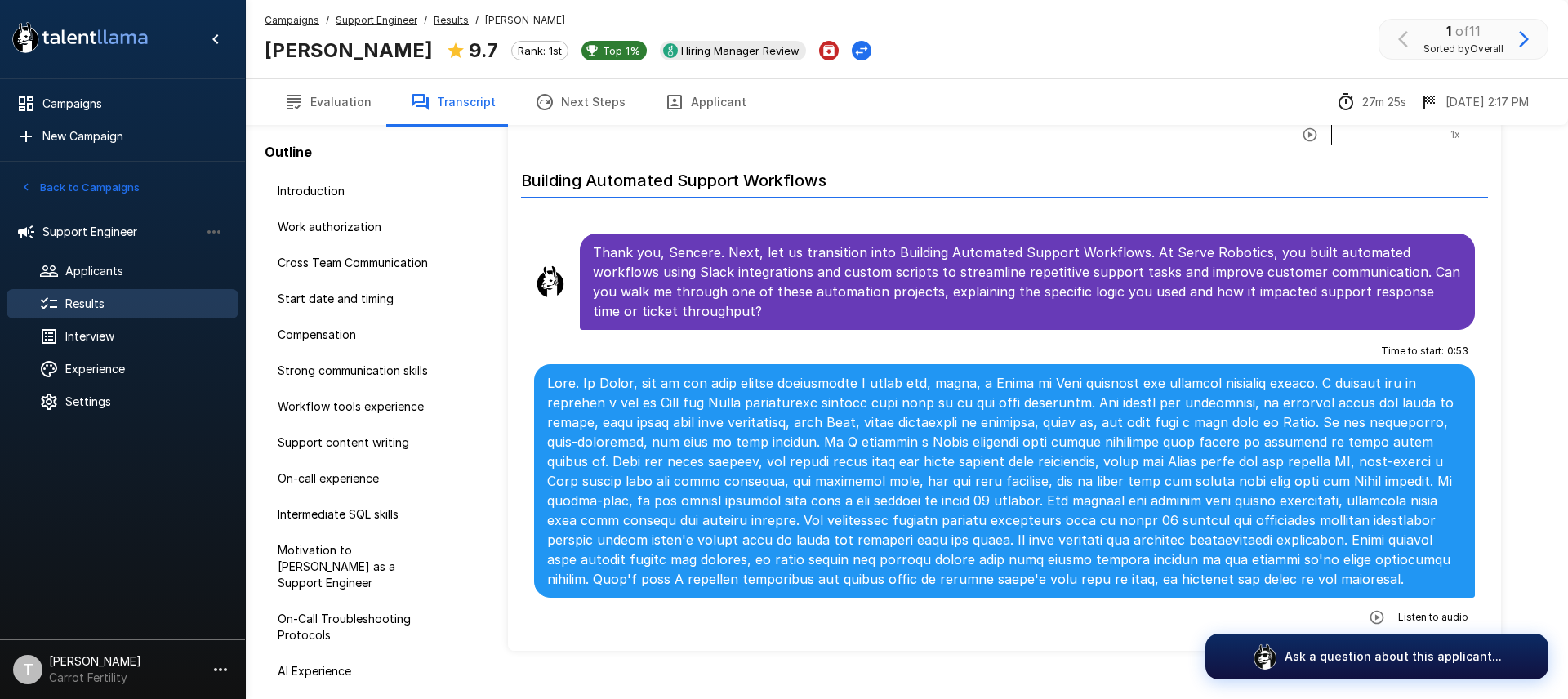
scroll to position [62, 0]
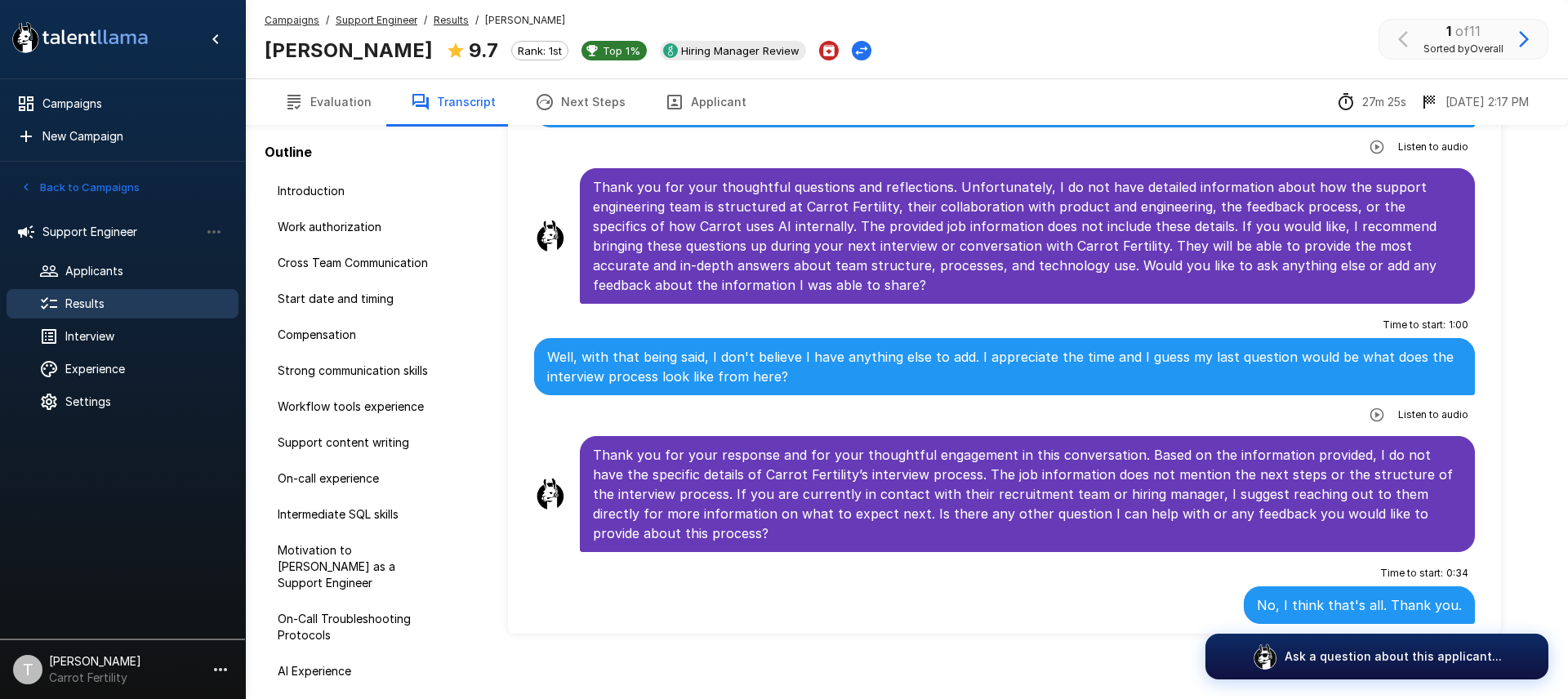
scroll to position [81, 0]
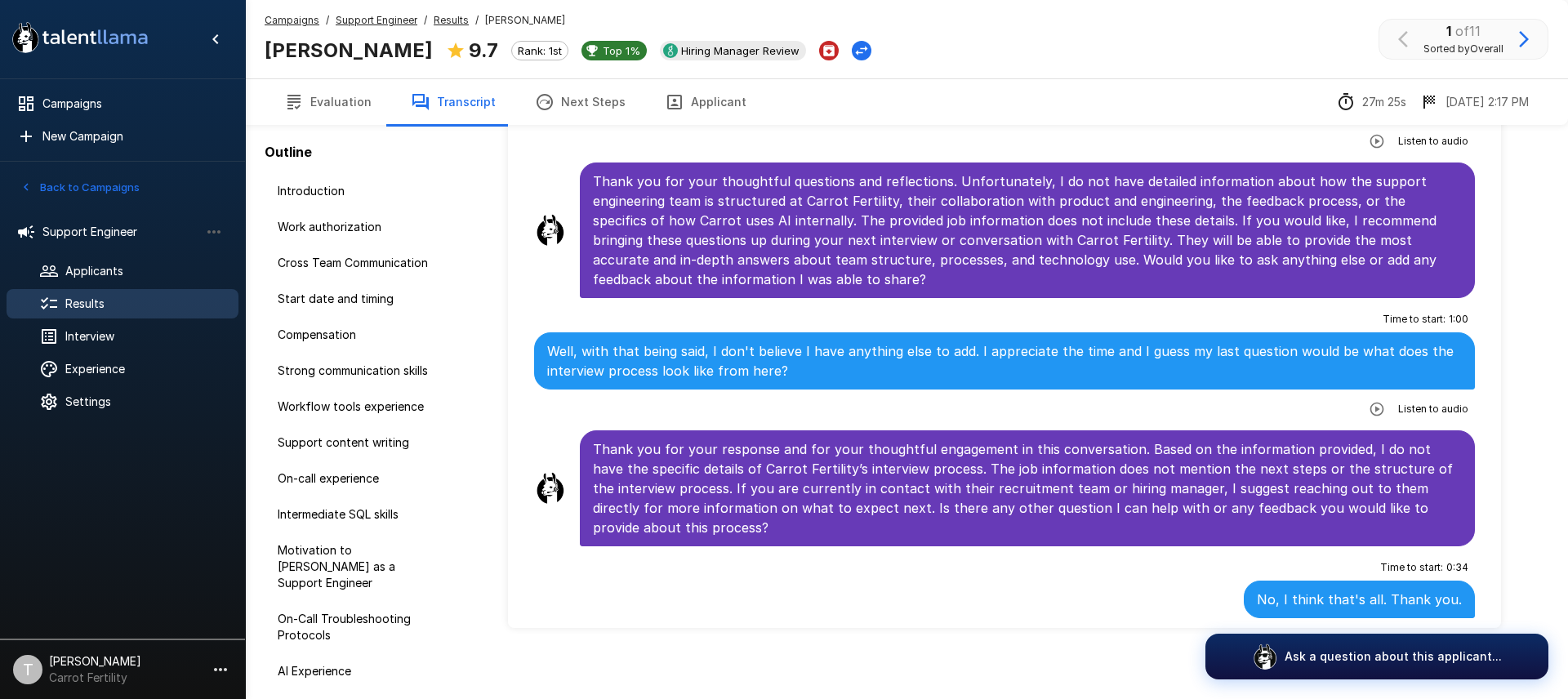
scroll to position [88, 0]
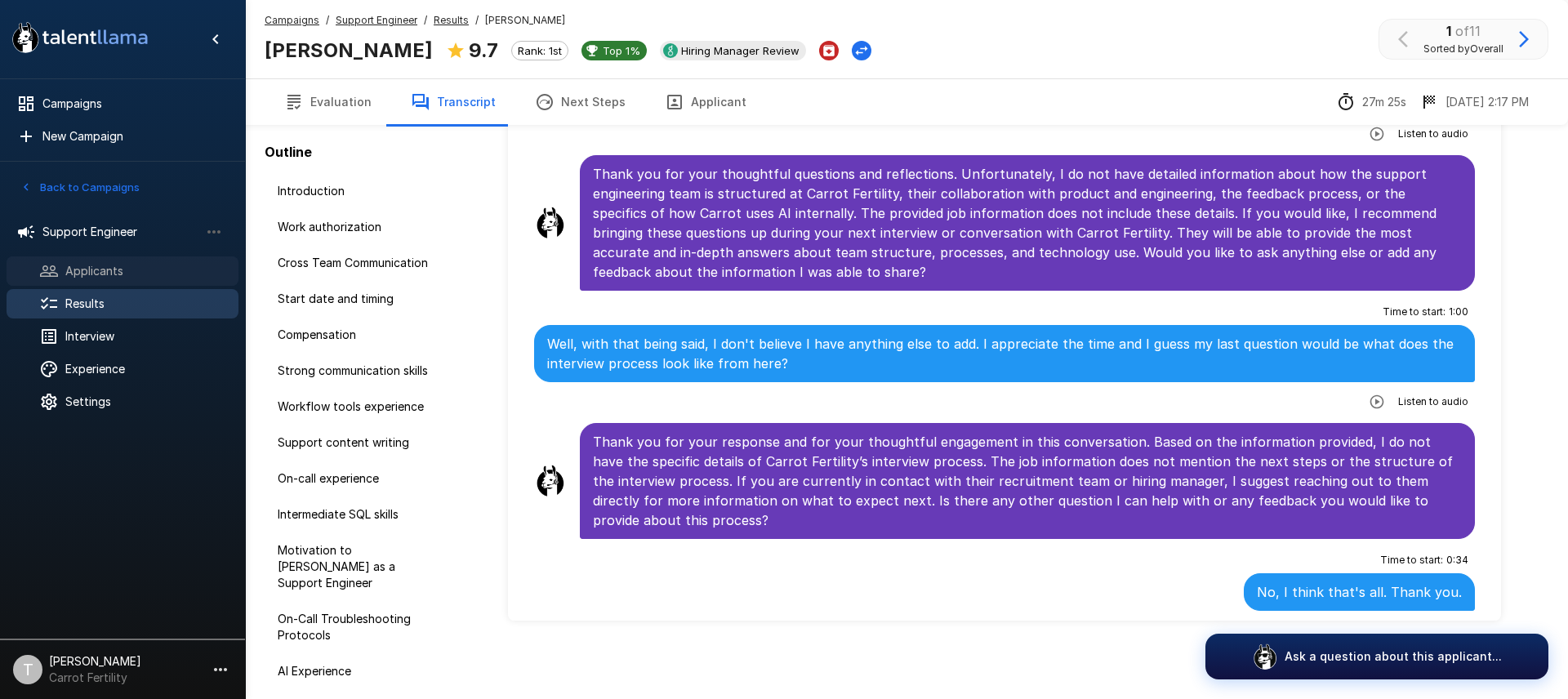
click at [94, 271] on span "Applicants" at bounding box center [145, 271] width 160 height 16
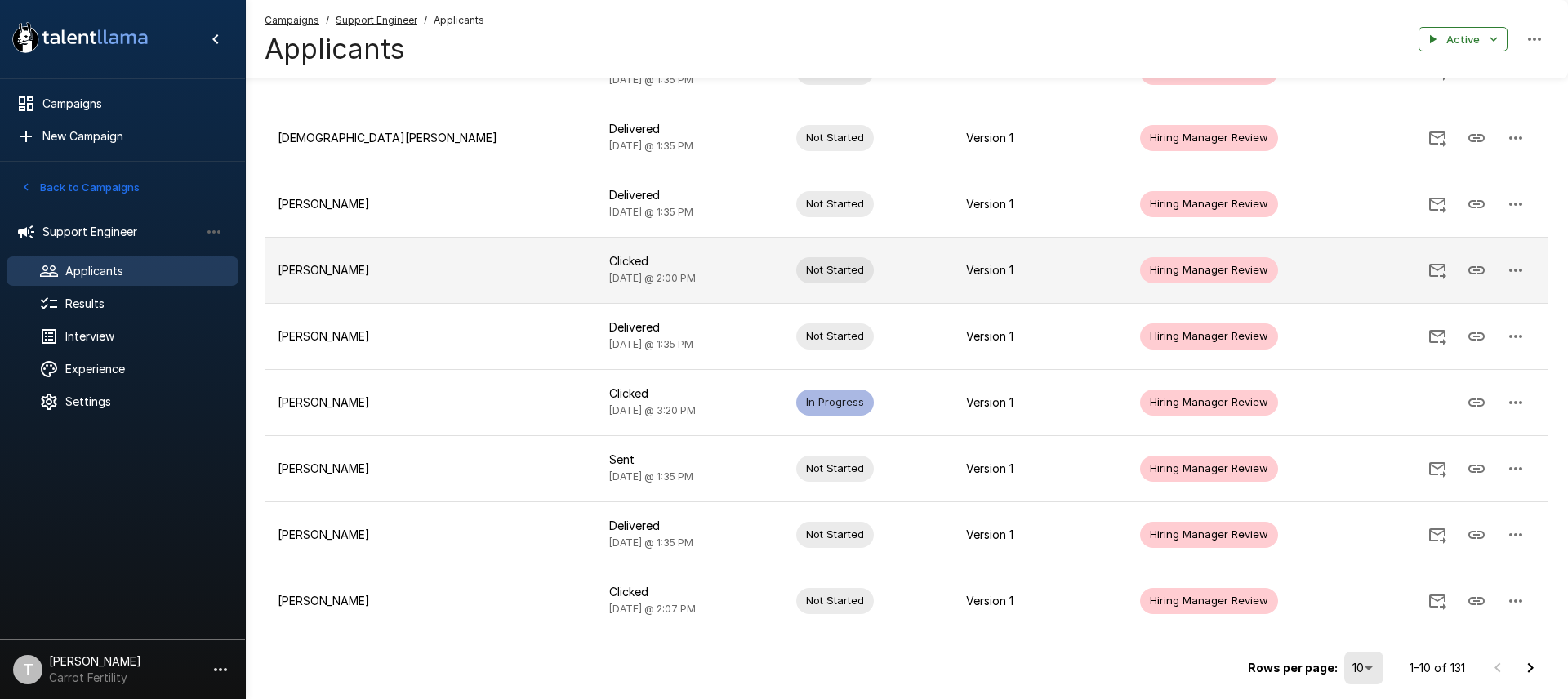
scroll to position [351, 0]
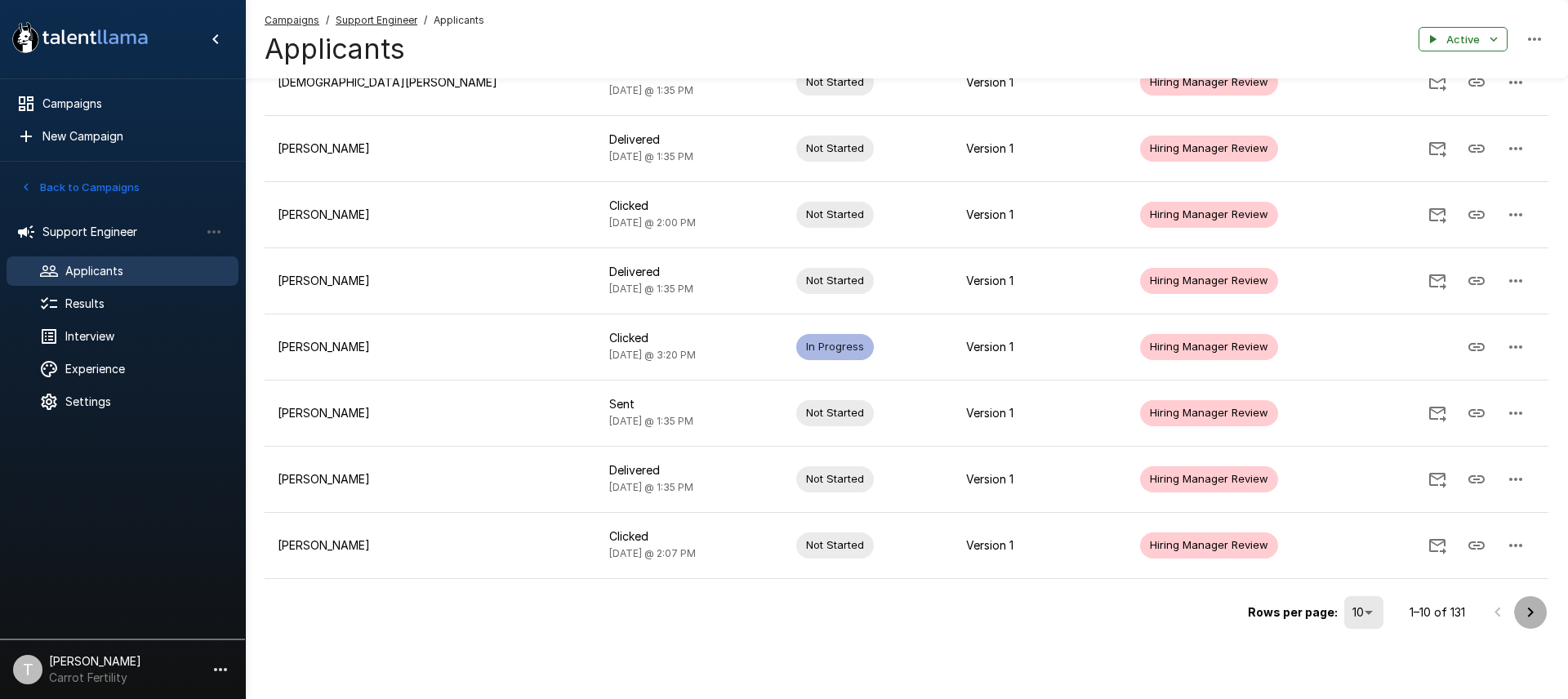
click at [1520, 607] on icon "Go to next page" at bounding box center [1529, 612] width 19 height 19
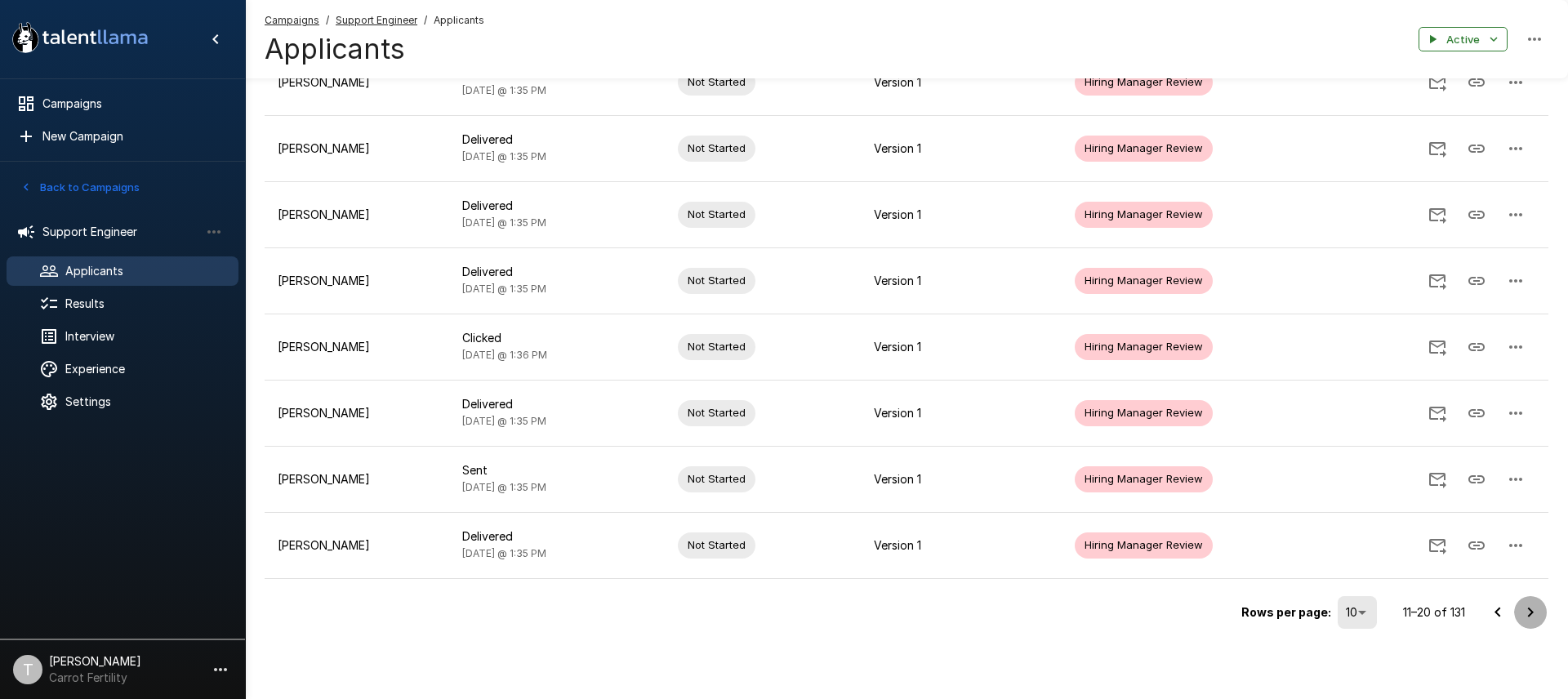
click at [1539, 612] on icon "Go to next page" at bounding box center [1529, 612] width 19 height 19
click at [1518, 611] on button "Go to next page" at bounding box center [1530, 612] width 33 height 33
drag, startPoint x: 1528, startPoint y: 606, endPoint x: 1507, endPoint y: 596, distance: 23.3
click at [1528, 606] on icon "Go to next page" at bounding box center [1529, 612] width 19 height 19
click at [1529, 617] on icon "Go to next page" at bounding box center [1529, 612] width 19 height 19
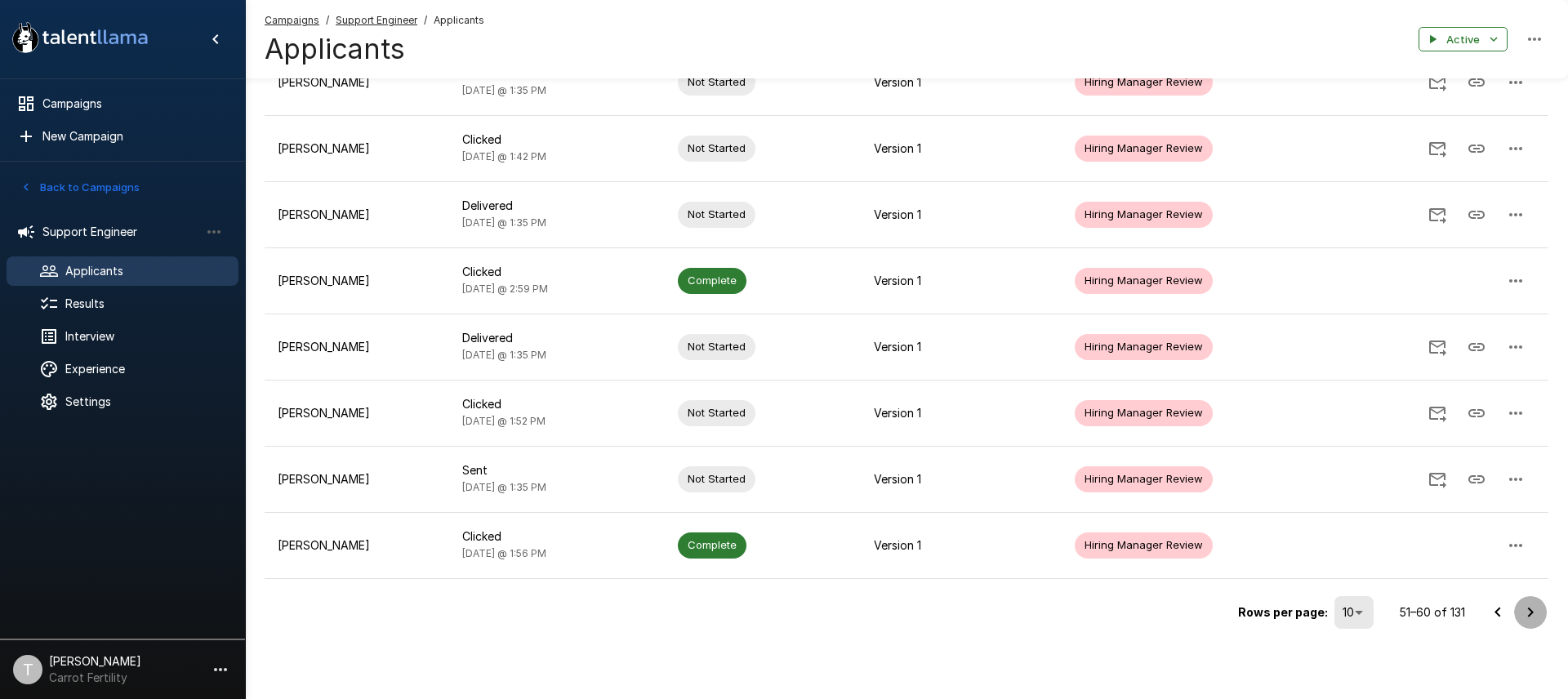
click at [1532, 612] on icon "Go to next page" at bounding box center [1530, 612] width 6 height 10
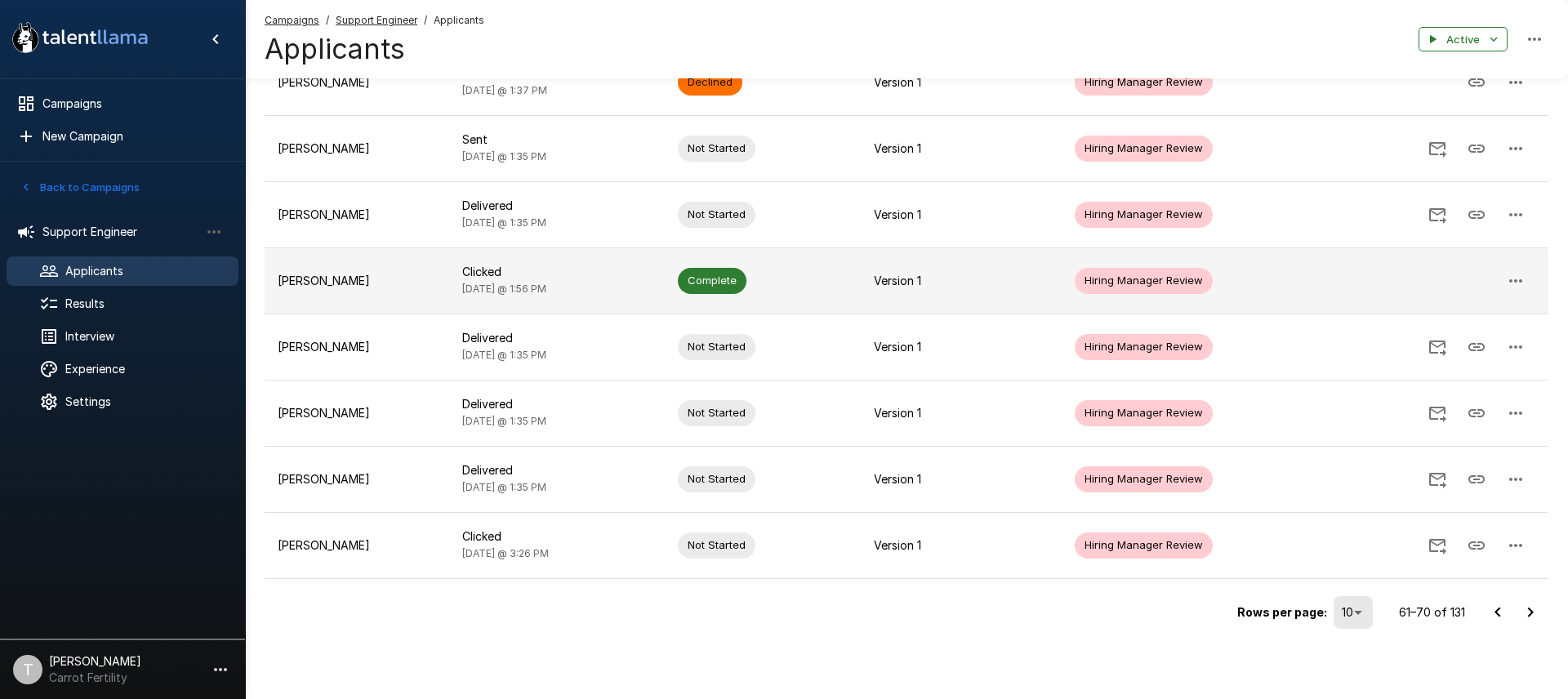
click at [835, 292] on td "Complete" at bounding box center [762, 280] width 196 height 66
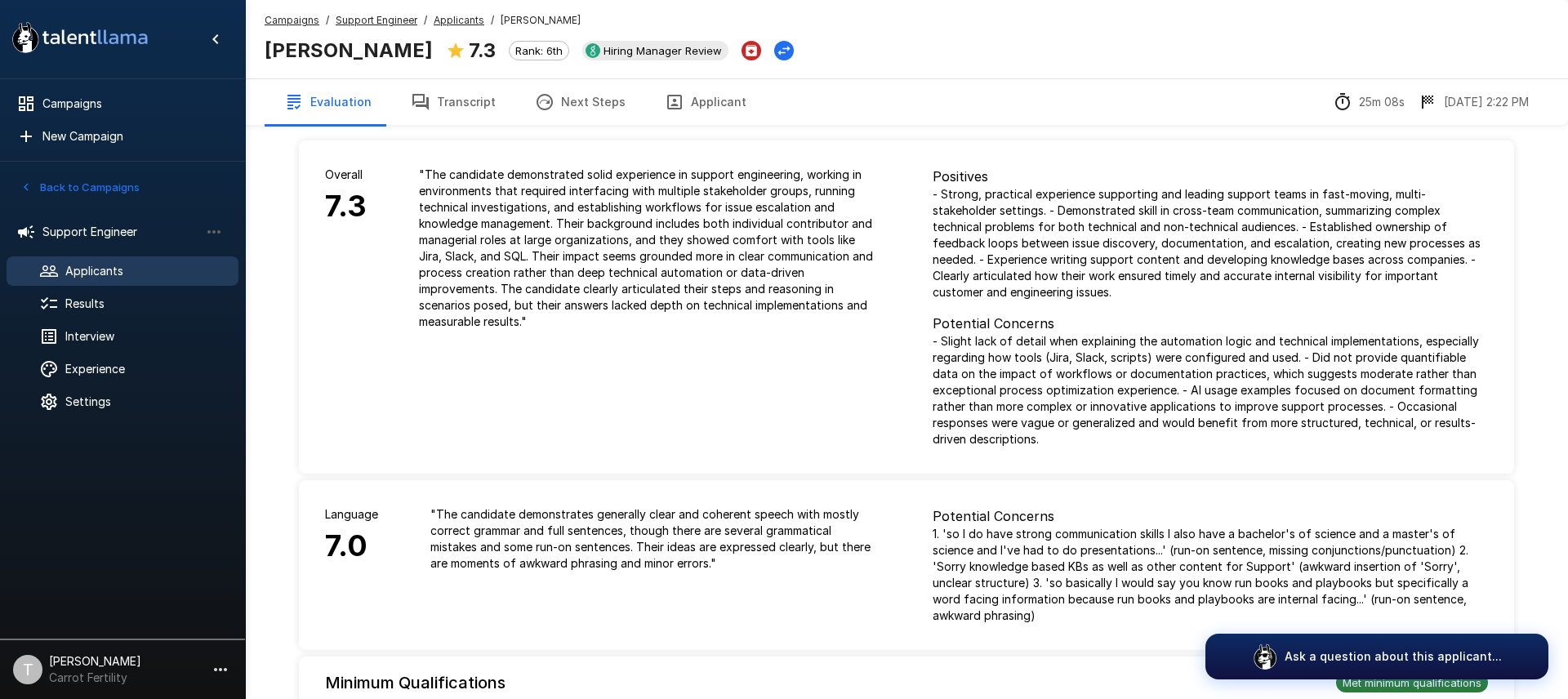
click at [461, 22] on u "Applicants" at bounding box center [459, 20] width 50 height 13
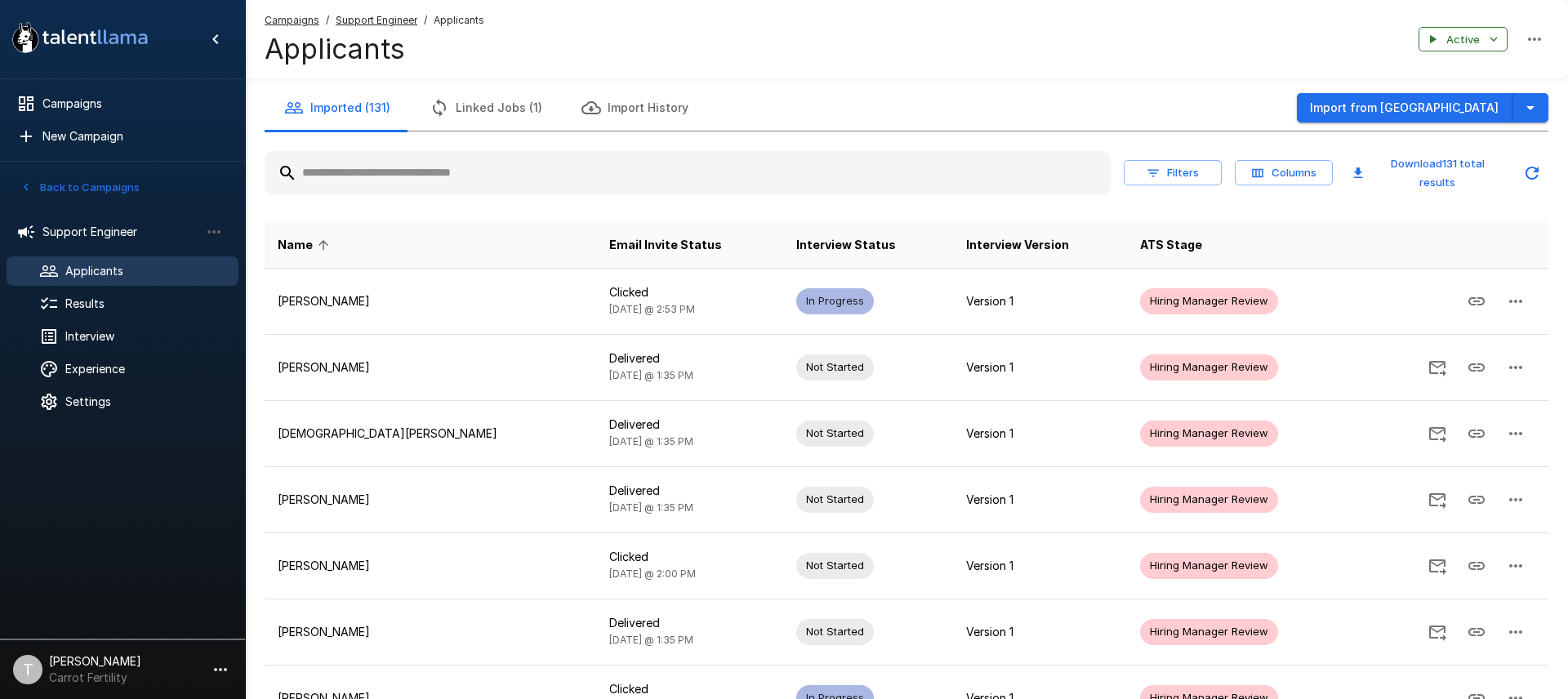
scroll to position [351, 0]
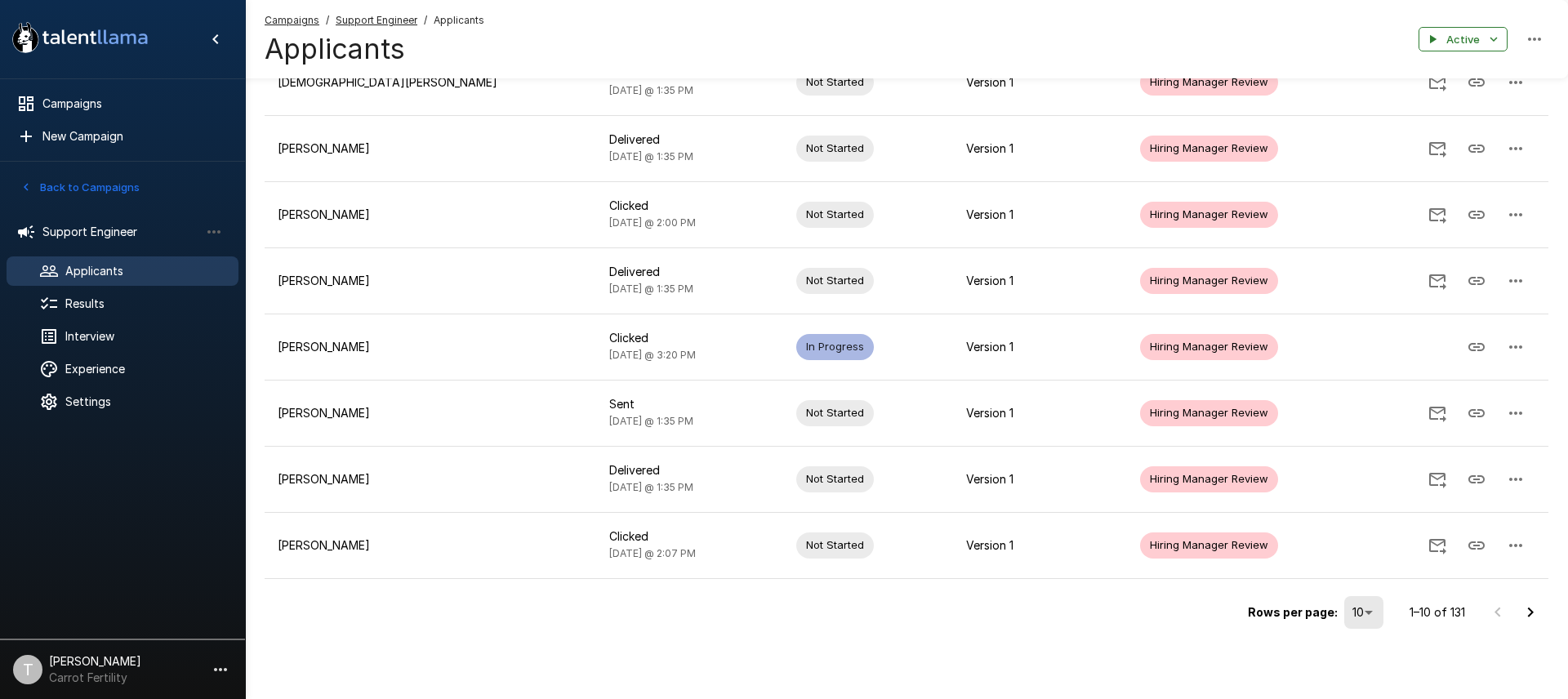
click at [1529, 612] on icon "Go to next page" at bounding box center [1529, 612] width 19 height 19
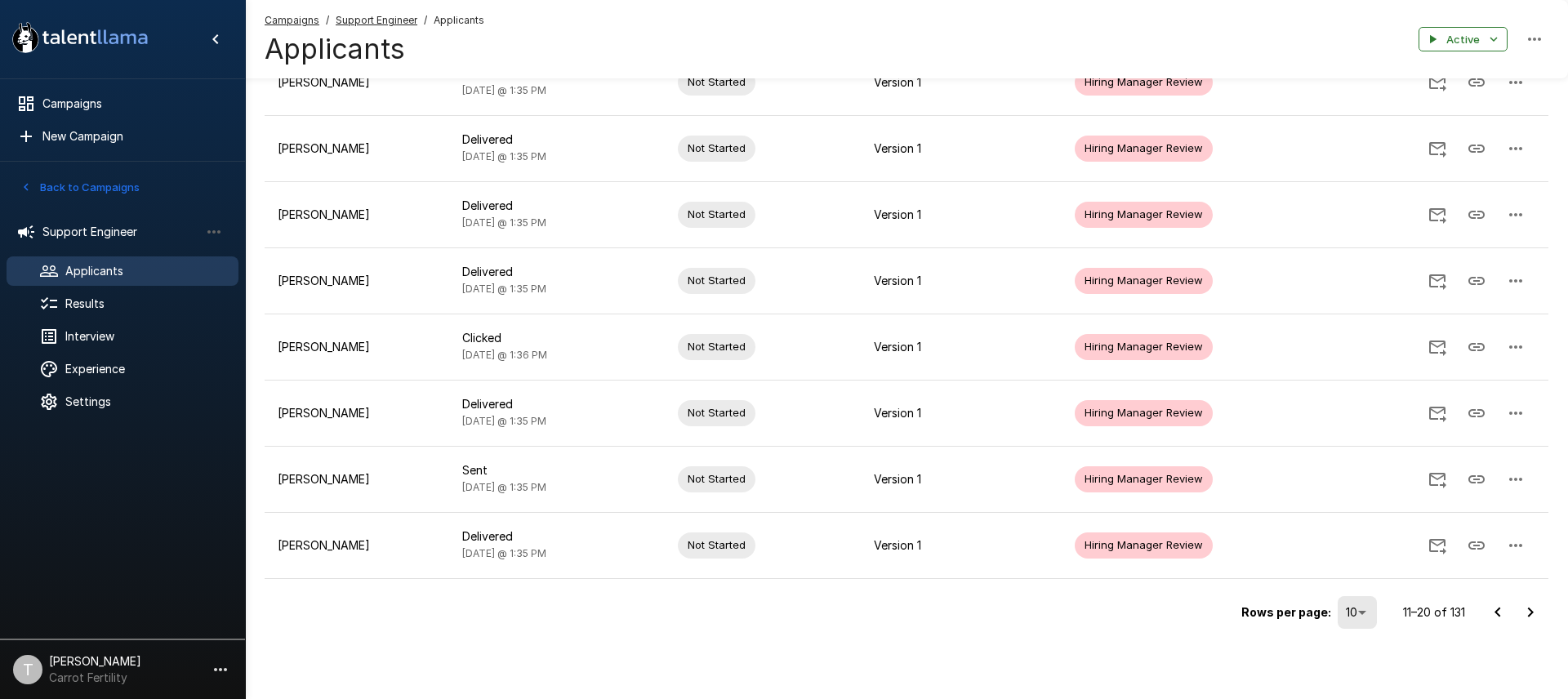
scroll to position [348, 0]
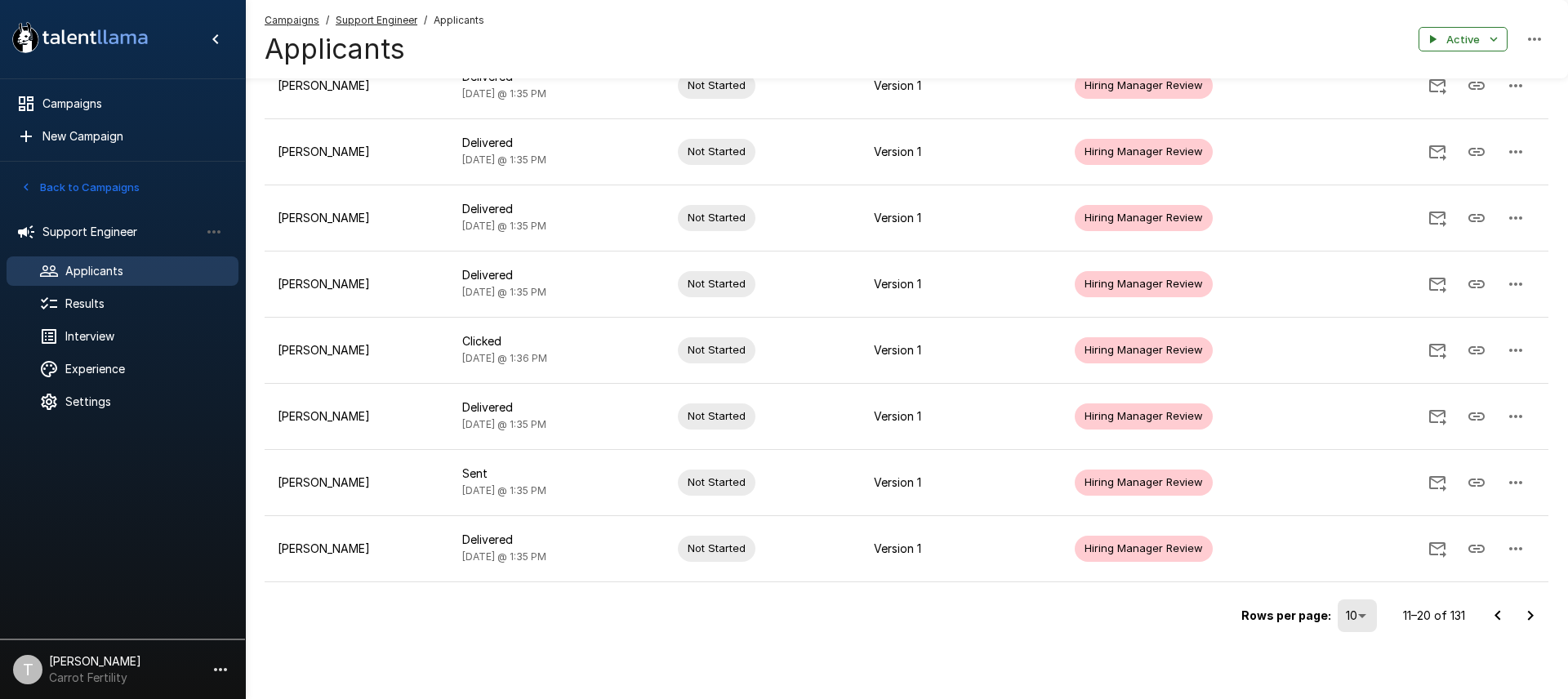
click at [1529, 612] on icon "Go to next page" at bounding box center [1530, 615] width 6 height 10
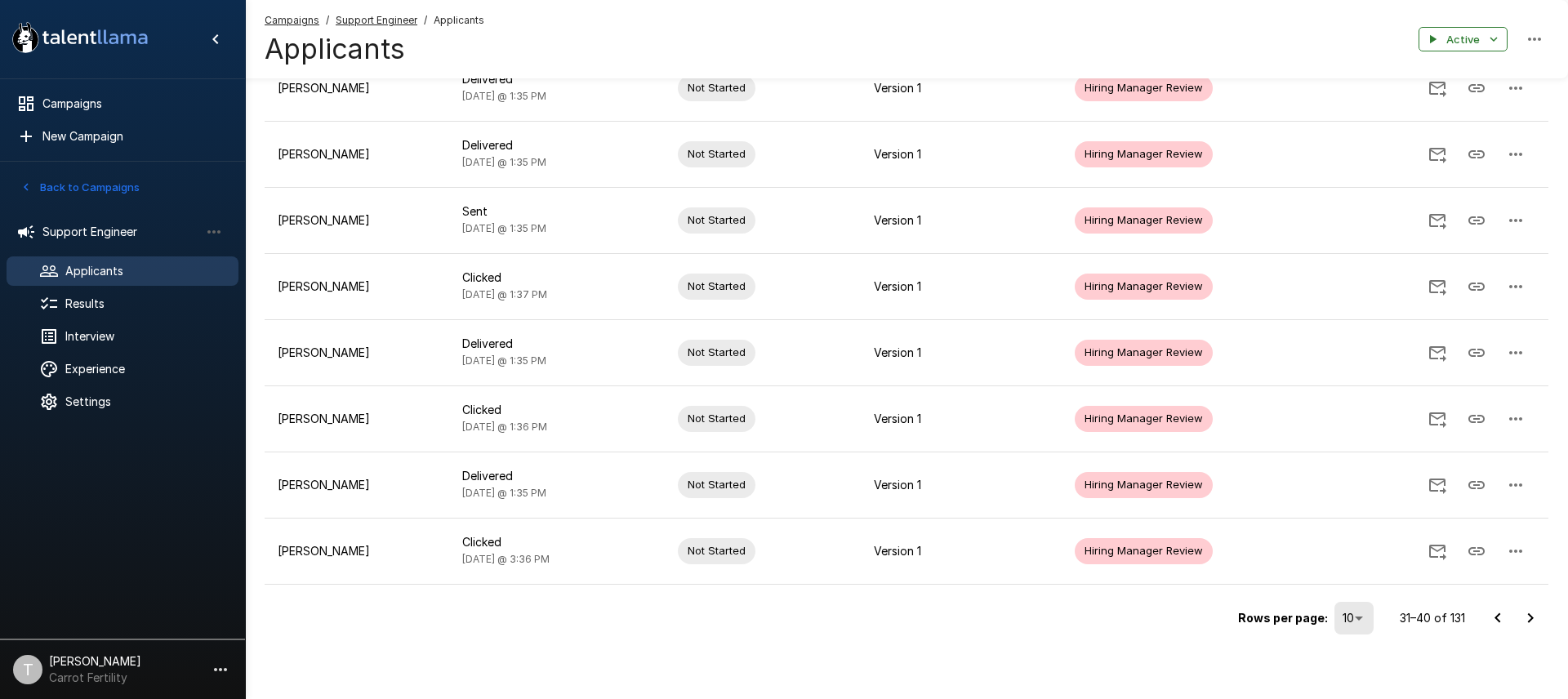
click at [1529, 612] on icon "Go to next page" at bounding box center [1529, 618] width 19 height 19
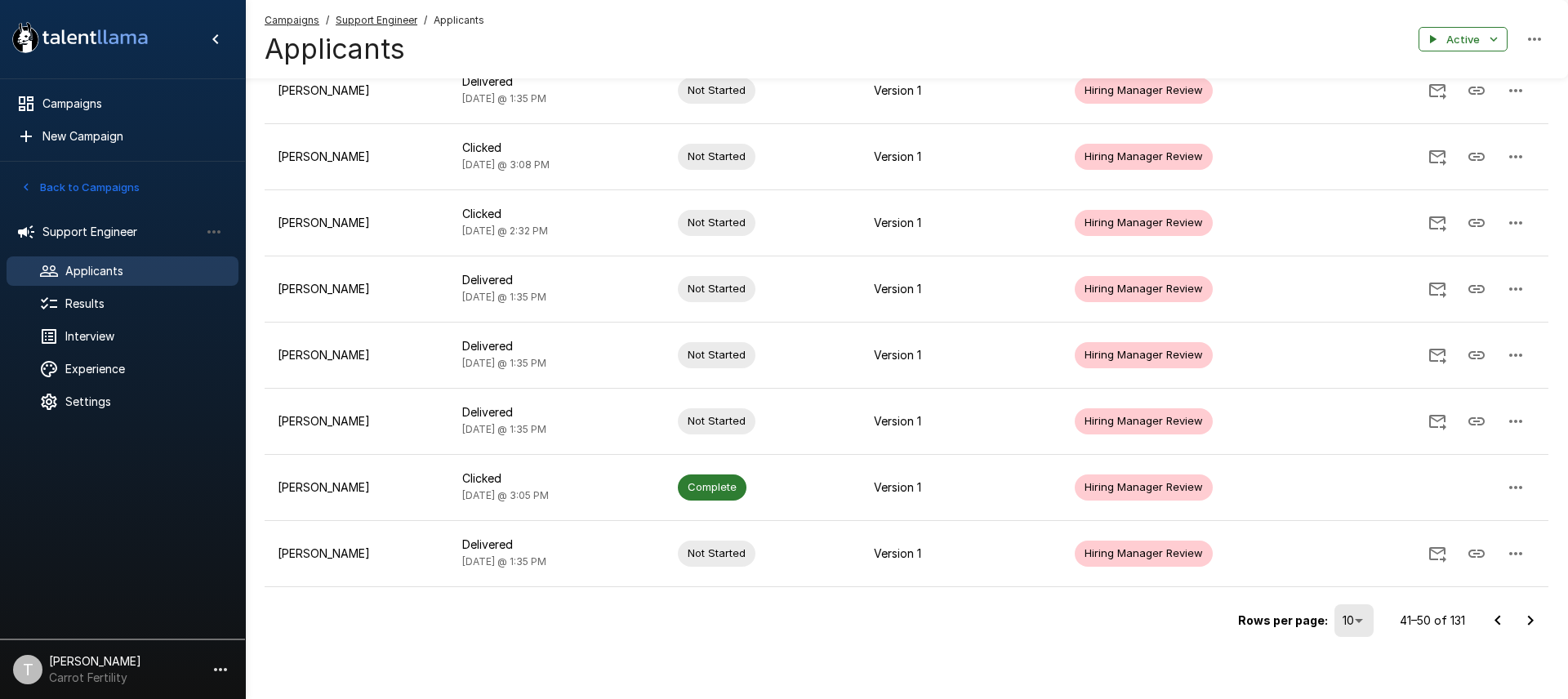
click at [1529, 615] on icon "Go to next page" at bounding box center [1529, 620] width 19 height 19
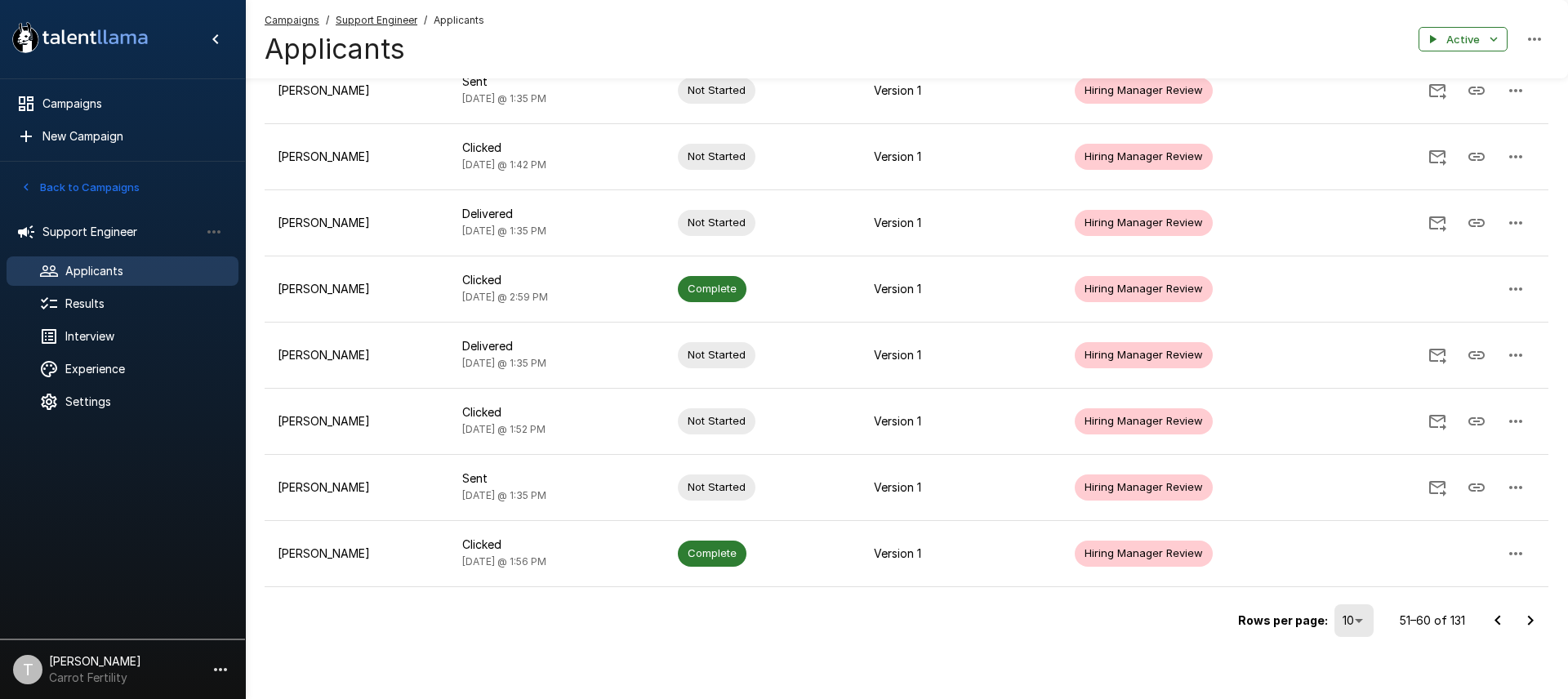
click at [1529, 620] on icon "Go to next page" at bounding box center [1529, 620] width 19 height 19
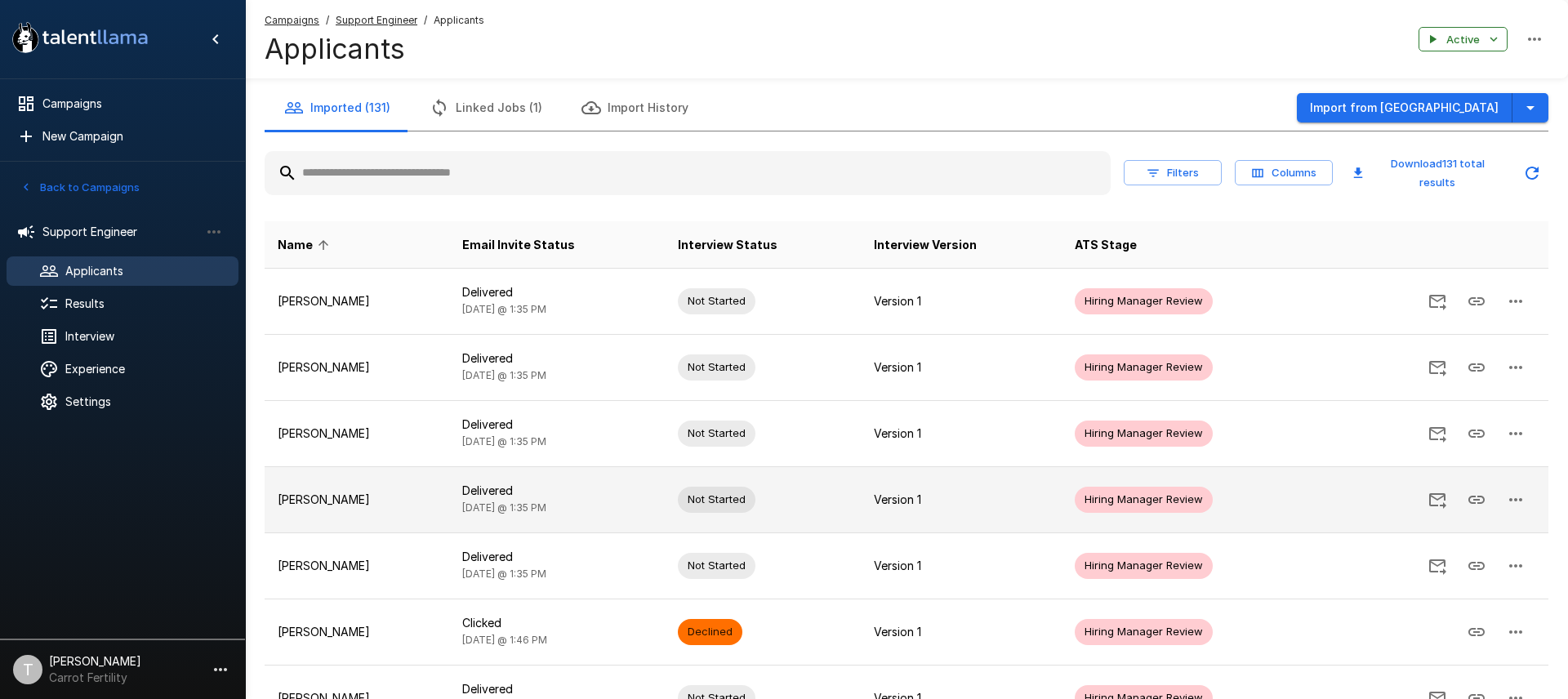
scroll to position [351, 0]
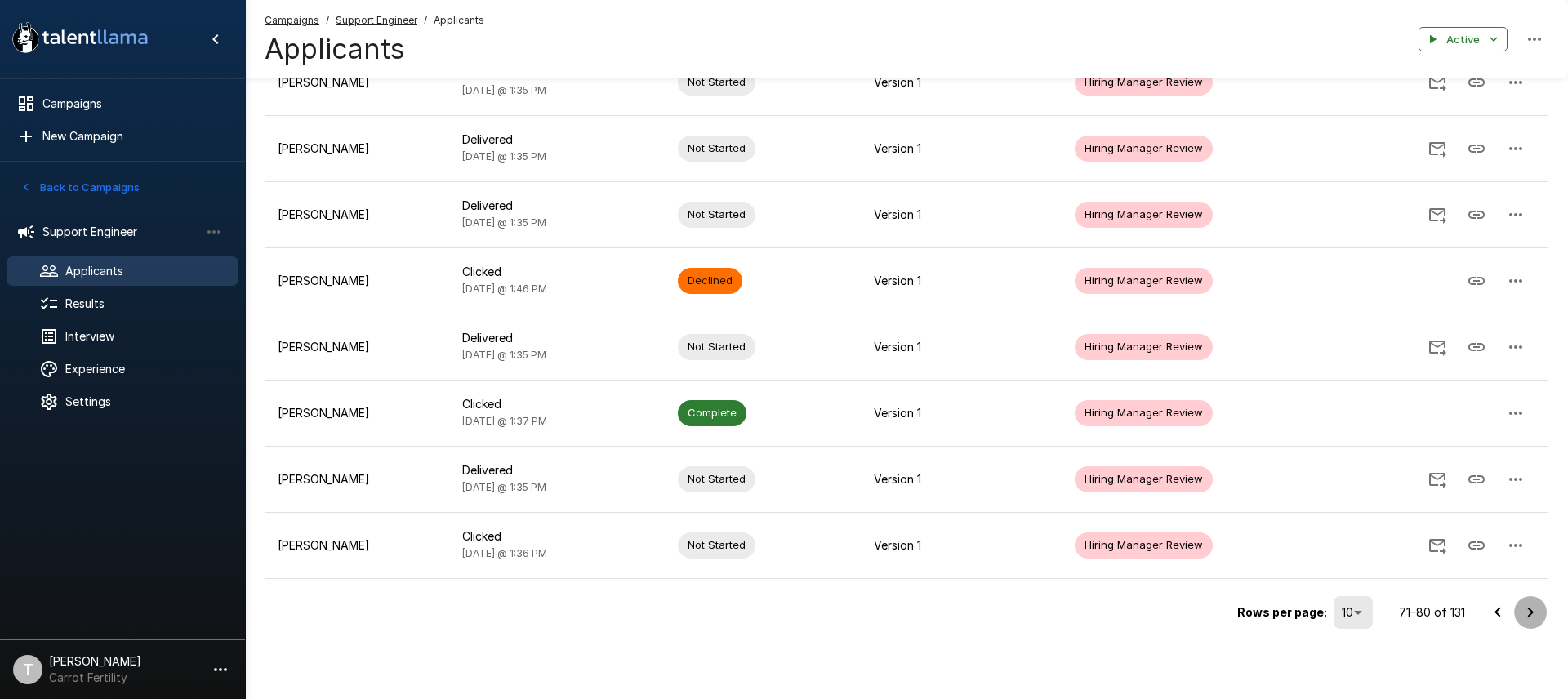
click at [1526, 612] on icon "Go to next page" at bounding box center [1529, 612] width 19 height 19
click at [1529, 607] on icon "Go to next page" at bounding box center [1529, 612] width 19 height 19
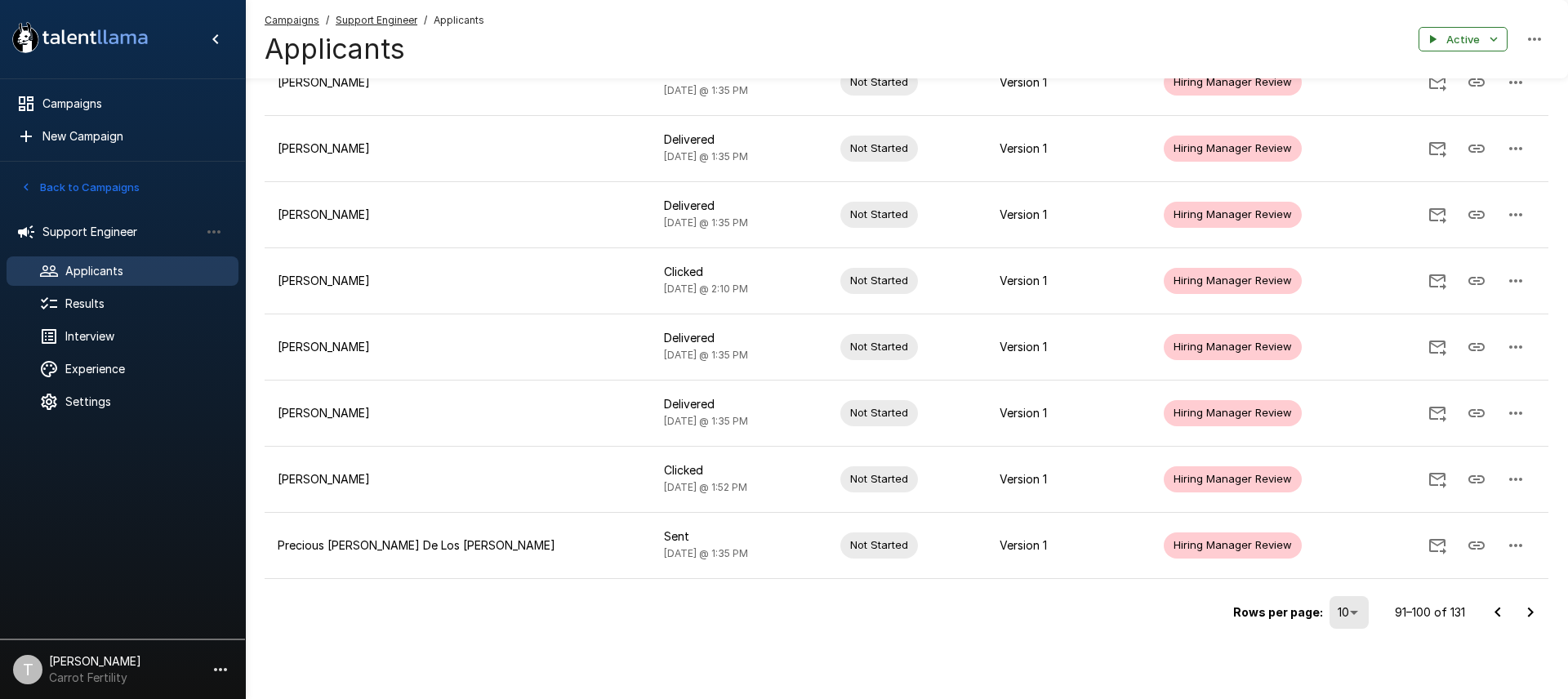
click at [1528, 609] on icon "Go to next page" at bounding box center [1529, 612] width 19 height 19
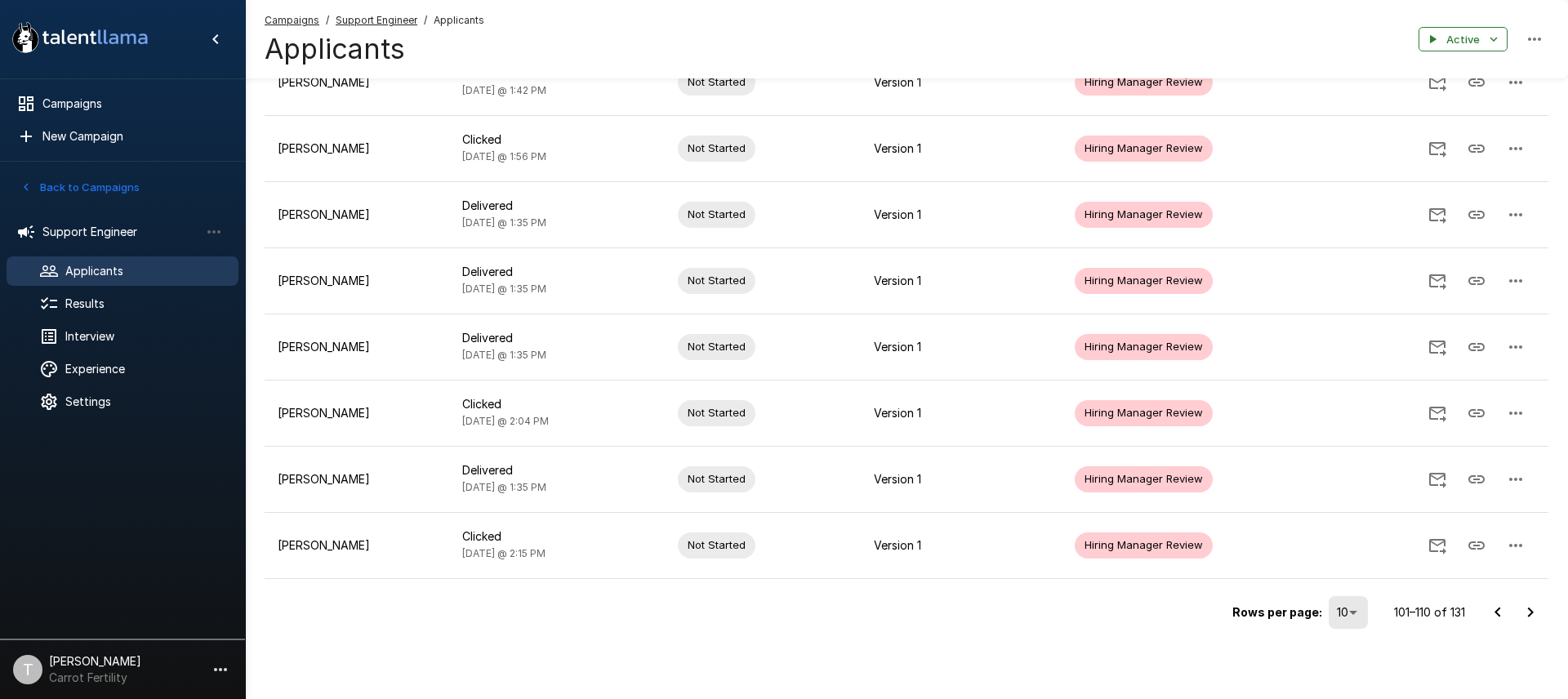
click at [1526, 614] on icon "Go to next page" at bounding box center [1529, 612] width 19 height 19
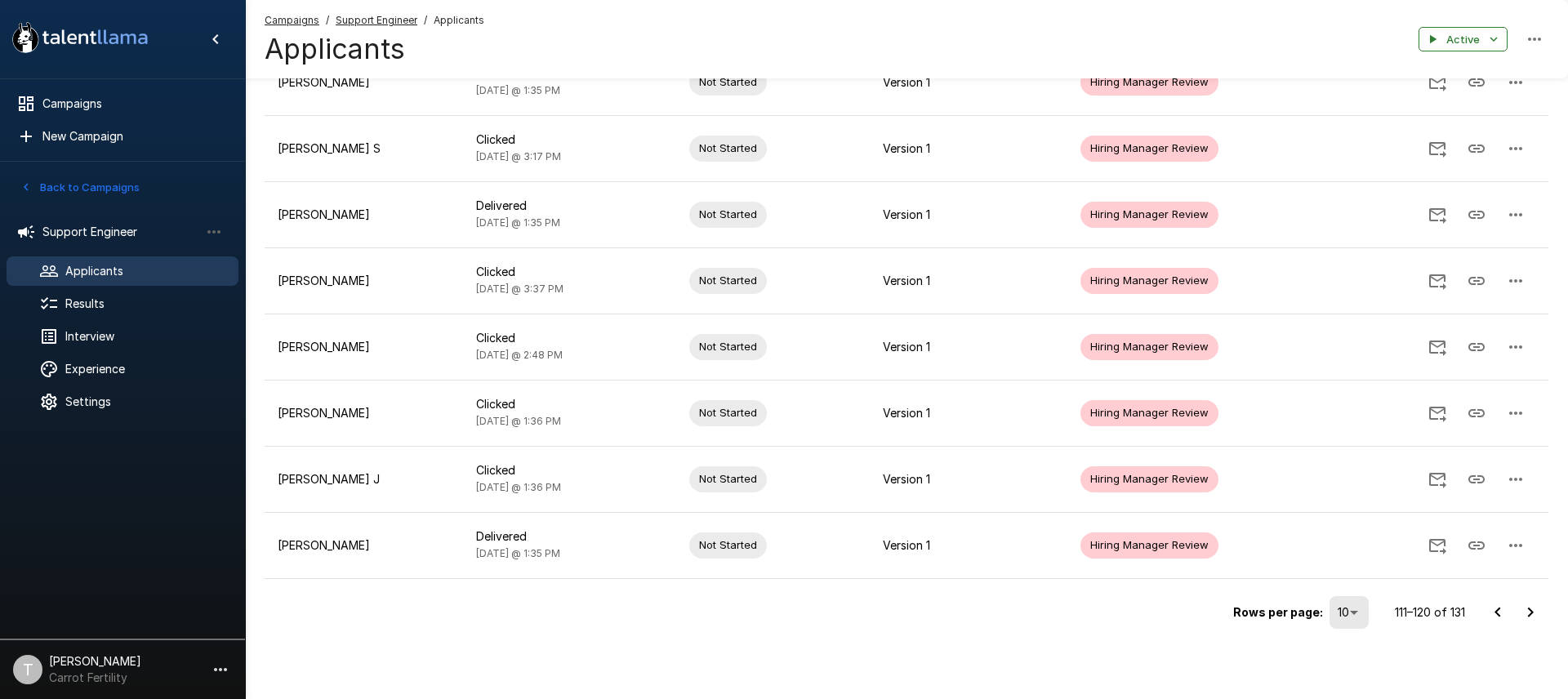
click at [1529, 608] on icon "Go to next page" at bounding box center [1530, 612] width 6 height 10
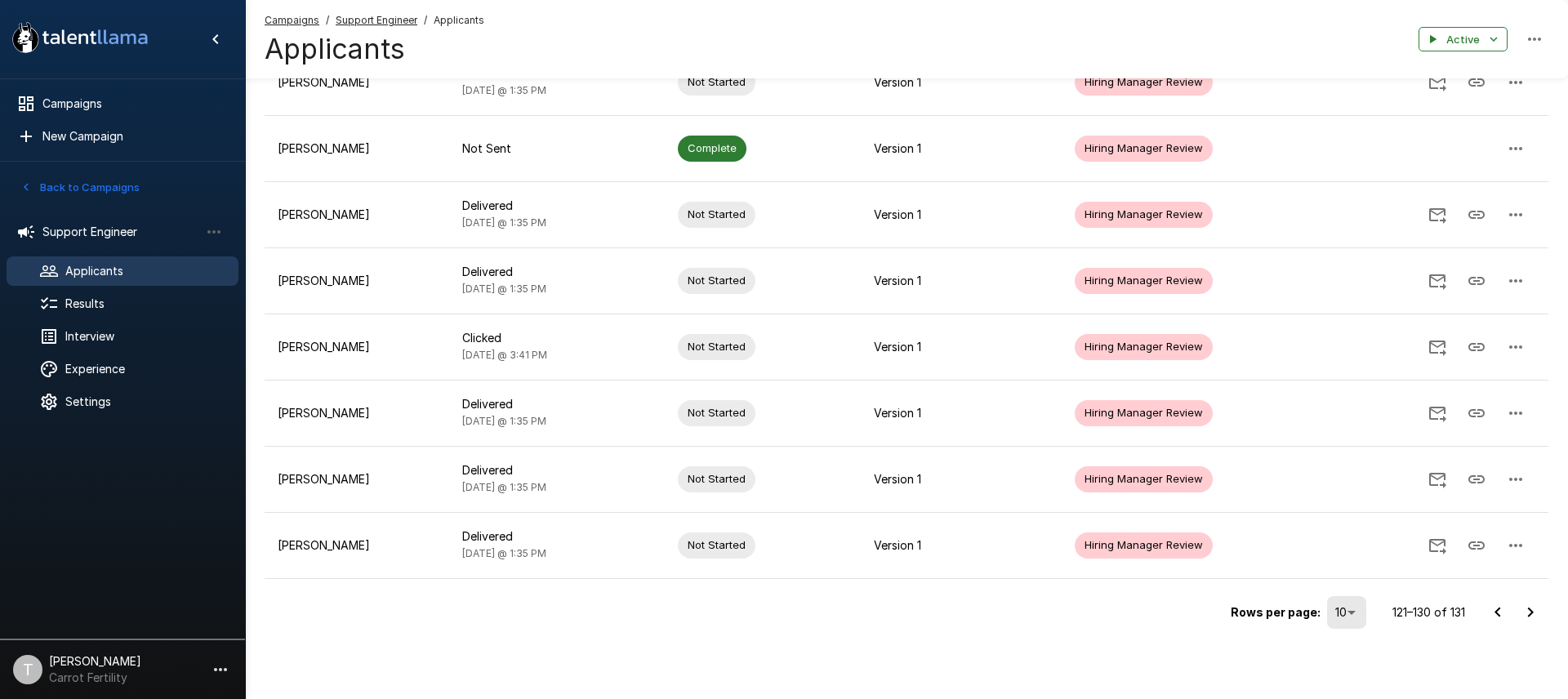
click at [362, 18] on u "Support Engineer" at bounding box center [376, 20] width 82 height 13
